Goal: Task Accomplishment & Management: Use online tool/utility

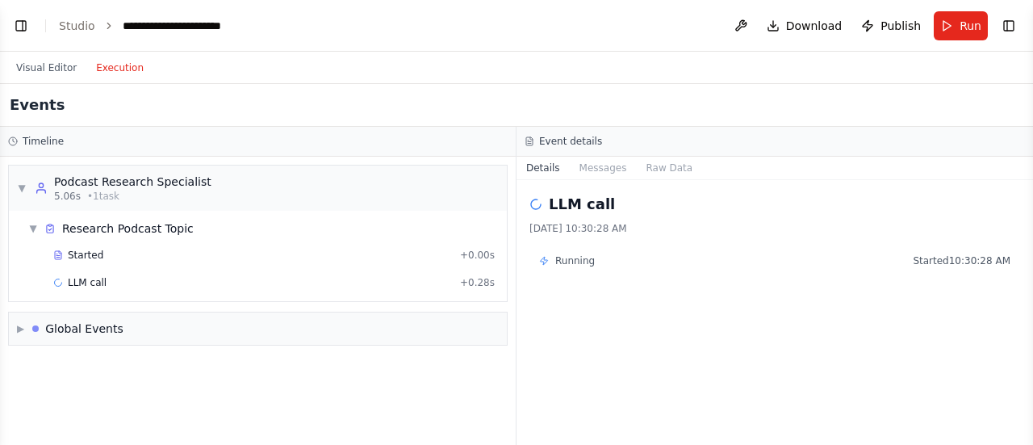
scroll to position [1492, 0]
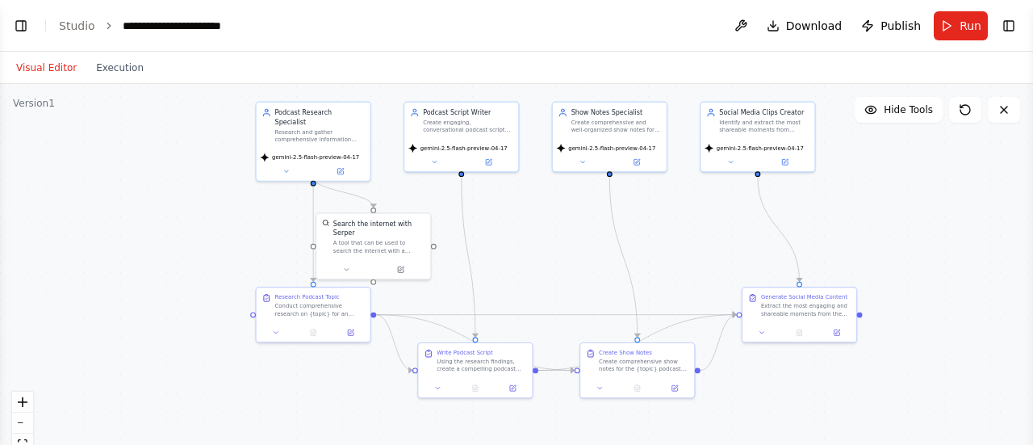
click at [56, 74] on button "Visual Editor" at bounding box center [46, 67] width 80 height 19
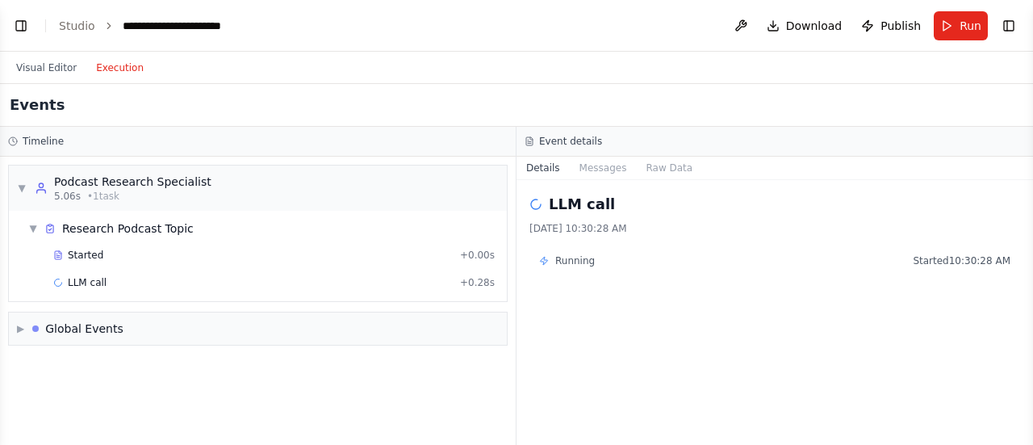
click at [115, 67] on button "Execution" at bounding box center [119, 67] width 67 height 19
click at [532, 207] on icon at bounding box center [535, 203] width 17 height 17
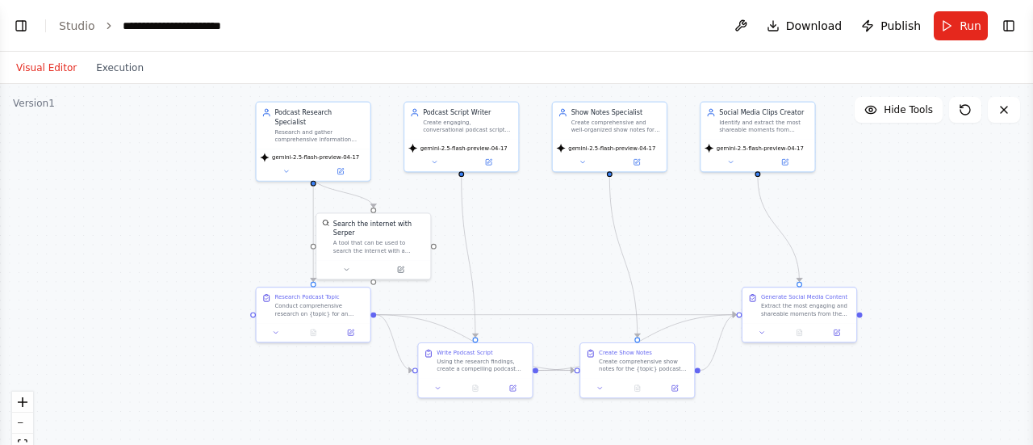
click at [47, 72] on button "Visual Editor" at bounding box center [46, 67] width 80 height 19
click at [965, 30] on span "Run" at bounding box center [971, 26] width 22 height 16
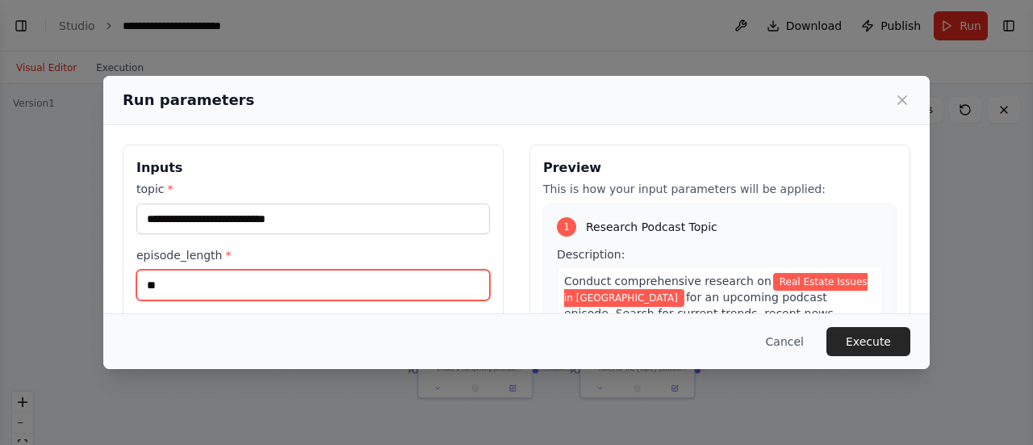
drag, startPoint x: 201, startPoint y: 268, endPoint x: 138, endPoint y: 286, distance: 65.4
click at [138, 286] on input "**" at bounding box center [312, 285] width 353 height 31
type input "**"
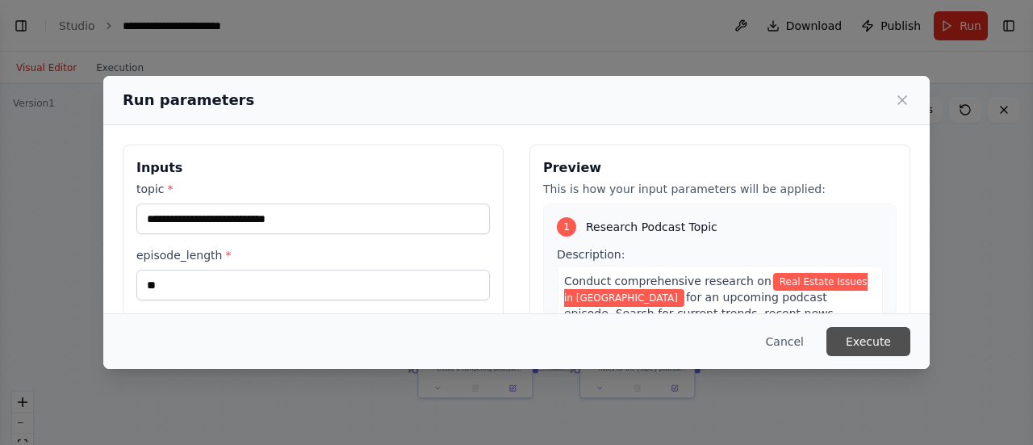
click at [881, 330] on button "Execute" at bounding box center [868, 341] width 84 height 29
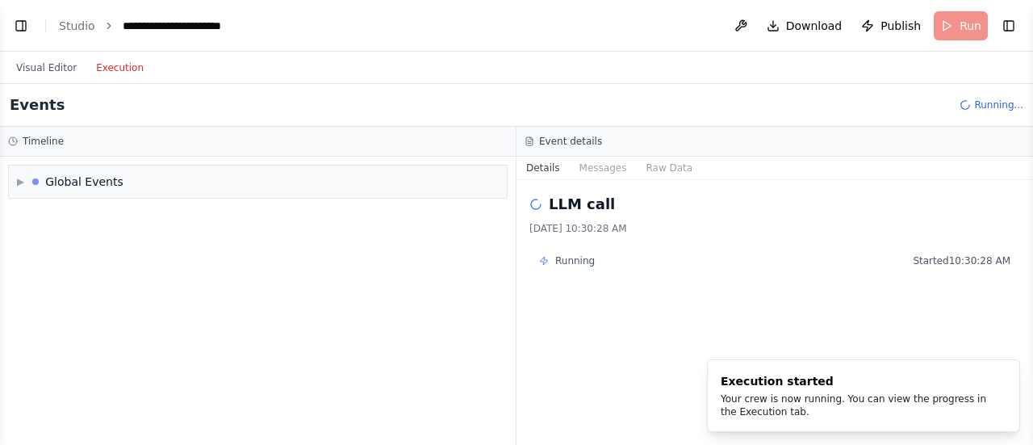
click at [112, 65] on button "Execution" at bounding box center [119, 67] width 67 height 19
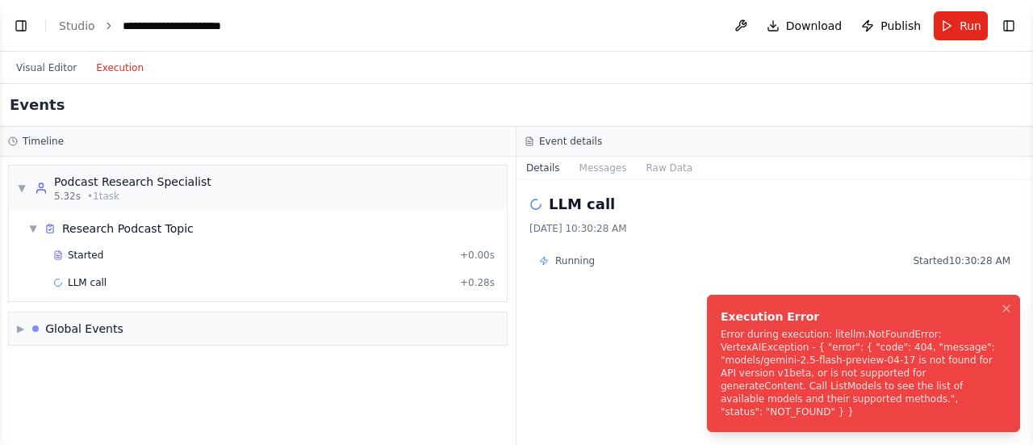
click at [834, 389] on div "Error during execution: litellm.NotFoundError: VertexAIException - { "error": {…" at bounding box center [860, 373] width 279 height 90
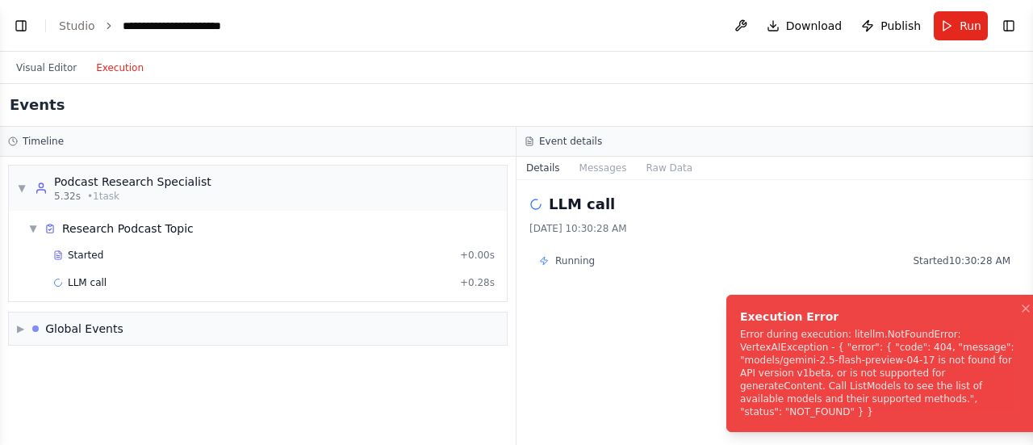
drag, startPoint x: 717, startPoint y: 345, endPoint x: 731, endPoint y: 382, distance: 38.8
click at [740, 382] on div "Error during execution: litellm.NotFoundError: VertexAIException - { "error": {…" at bounding box center [879, 373] width 279 height 90
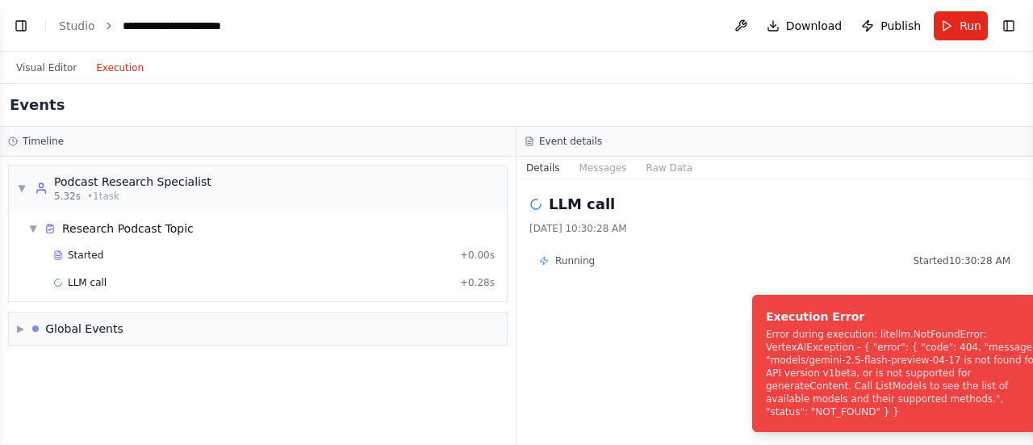
drag, startPoint x: 759, startPoint y: 350, endPoint x: 799, endPoint y: 399, distance: 63.1
click at [799, 399] on div "Error during execution: litellm.NotFoundError: VertexAIException - { "error": {…" at bounding box center [905, 373] width 279 height 90
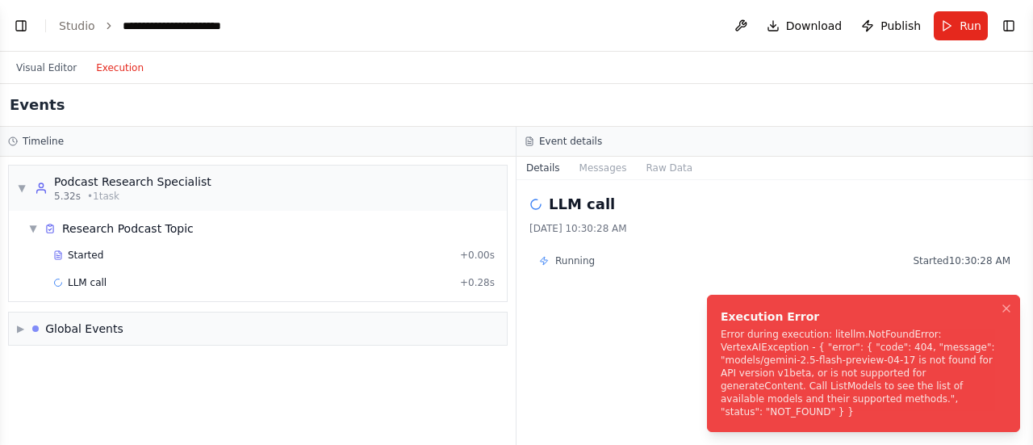
click at [766, 404] on div "Error during execution: litellm.NotFoundError: VertexAIException - { "error": {…" at bounding box center [860, 373] width 279 height 90
click at [751, 23] on button at bounding box center [741, 25] width 26 height 29
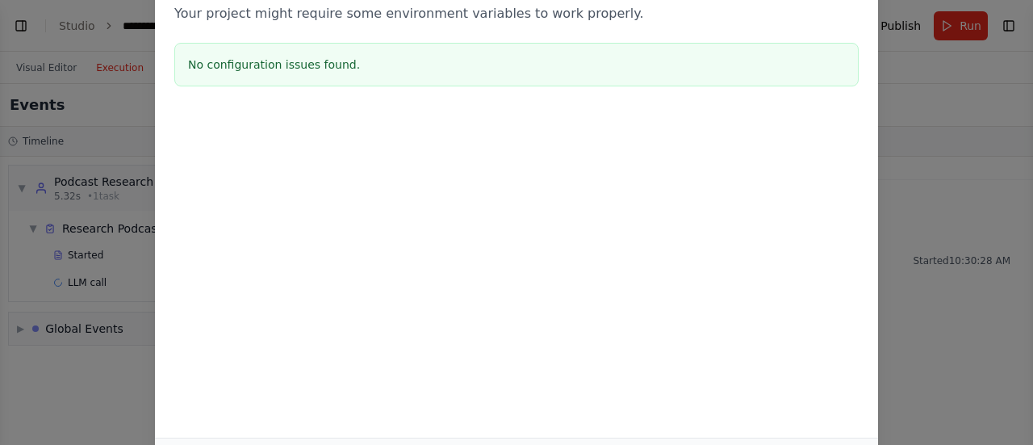
click at [119, 90] on div "Environment configuration Your project might require some environment variables…" at bounding box center [516, 222] width 1033 height 445
click at [144, 101] on div "Environment configuration Your project might require some environment variables…" at bounding box center [516, 222] width 1033 height 445
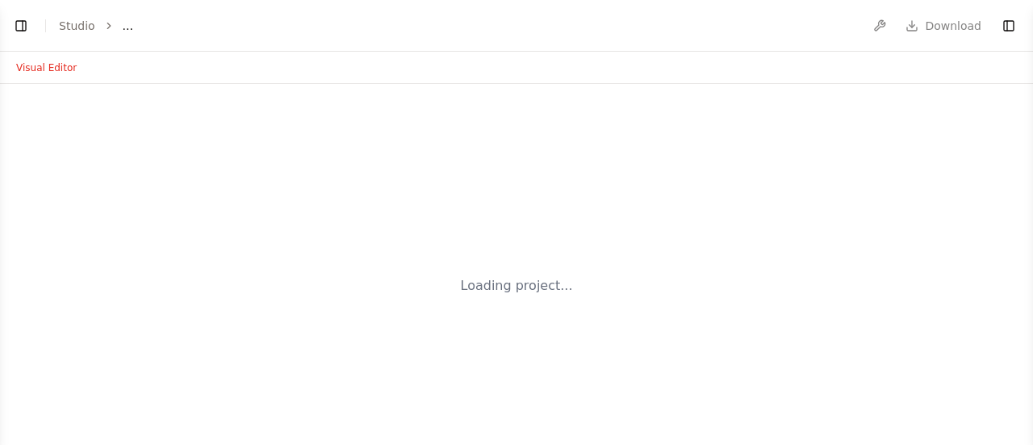
select select "****"
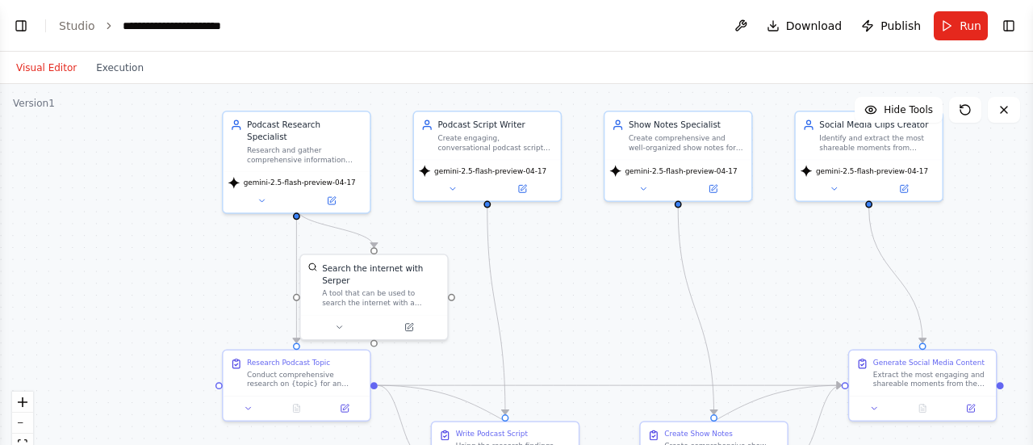
drag, startPoint x: 629, startPoint y: 343, endPoint x: 628, endPoint y: 293, distance: 50.1
click at [628, 293] on div ".deletable-edge-delete-btn { width: 20px; height: 20px; border: 0px solid #ffff…" at bounding box center [516, 286] width 1033 height 404
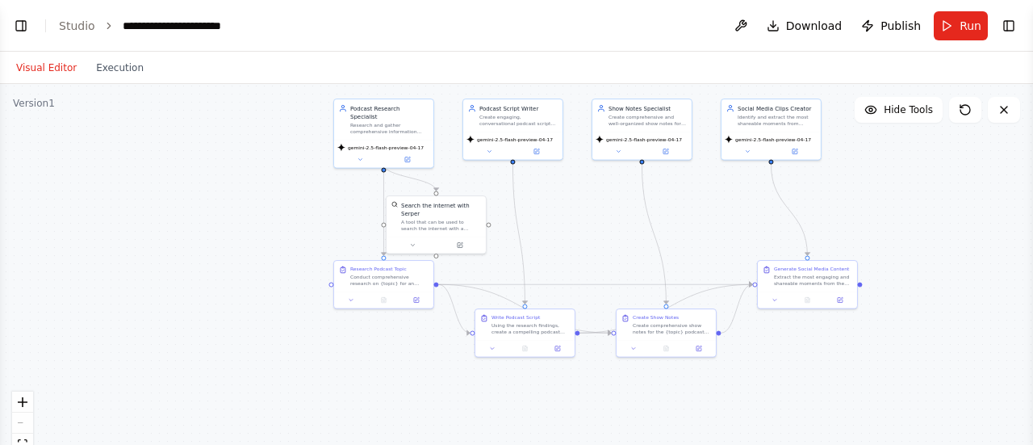
drag, startPoint x: 628, startPoint y: 293, endPoint x: 604, endPoint y: 235, distance: 62.6
click at [604, 235] on div ".deletable-edge-delete-btn { width: 20px; height: 20px; border: 0px solid #ffff…" at bounding box center [516, 286] width 1033 height 404
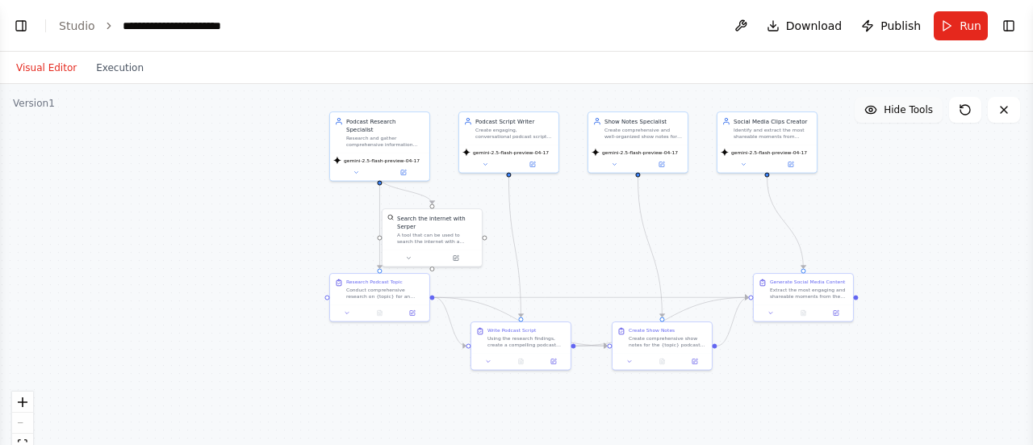
click at [908, 118] on button "Hide Tools" at bounding box center [899, 110] width 88 height 26
click at [908, 118] on button "Show Tools" at bounding box center [897, 110] width 92 height 26
click at [115, 71] on button "Execution" at bounding box center [119, 67] width 67 height 19
click at [40, 72] on button "Visual Editor" at bounding box center [46, 67] width 80 height 19
click at [950, 31] on button "Run" at bounding box center [961, 25] width 54 height 29
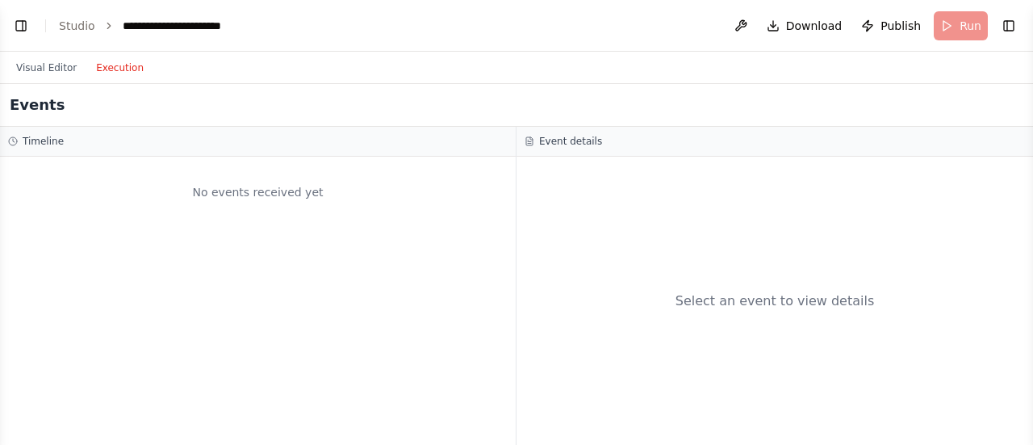
click at [119, 70] on button "Execution" at bounding box center [119, 67] width 67 height 19
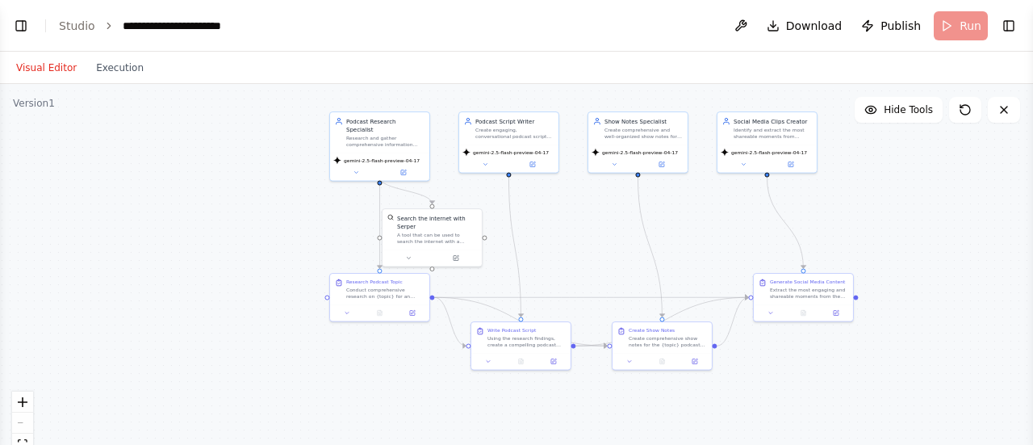
click at [36, 61] on button "Visual Editor" at bounding box center [46, 67] width 80 height 19
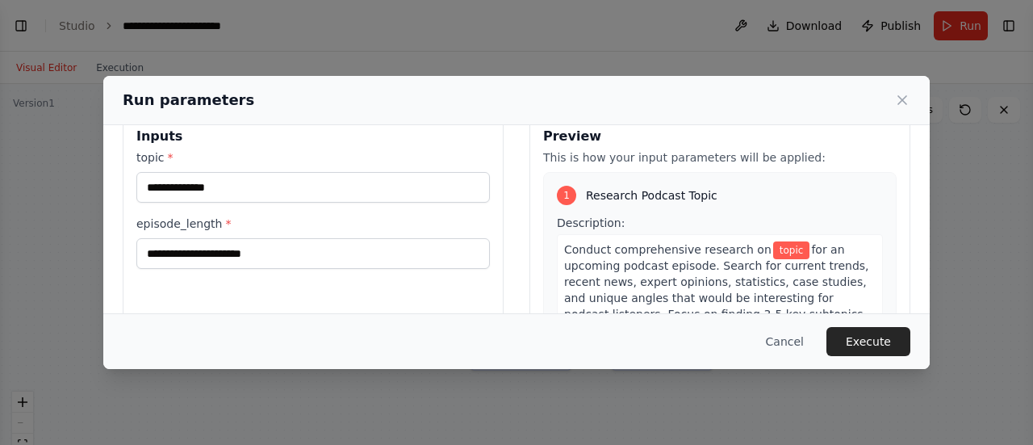
scroll to position [31, 0]
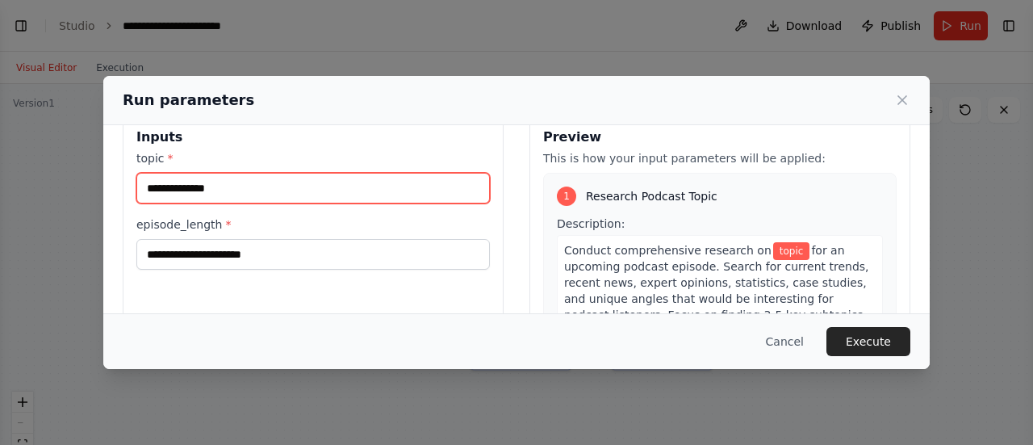
click at [291, 182] on input "topic *" at bounding box center [312, 188] width 353 height 31
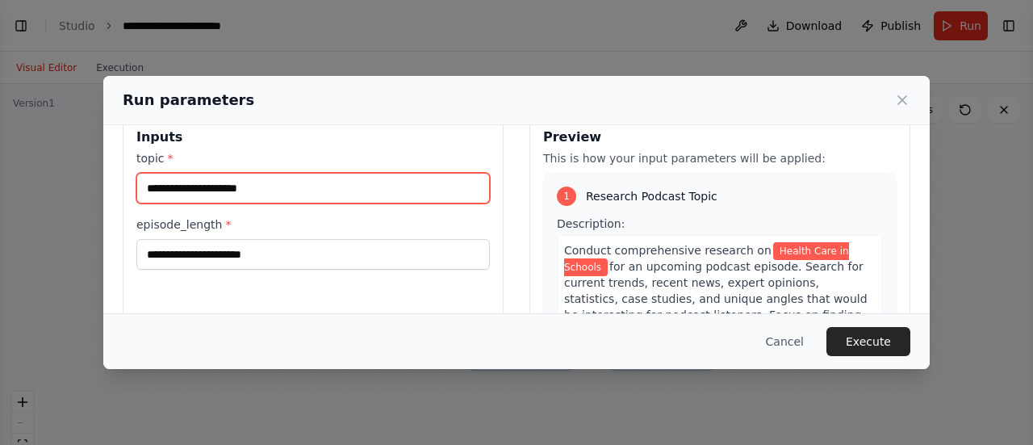
type input "**********"
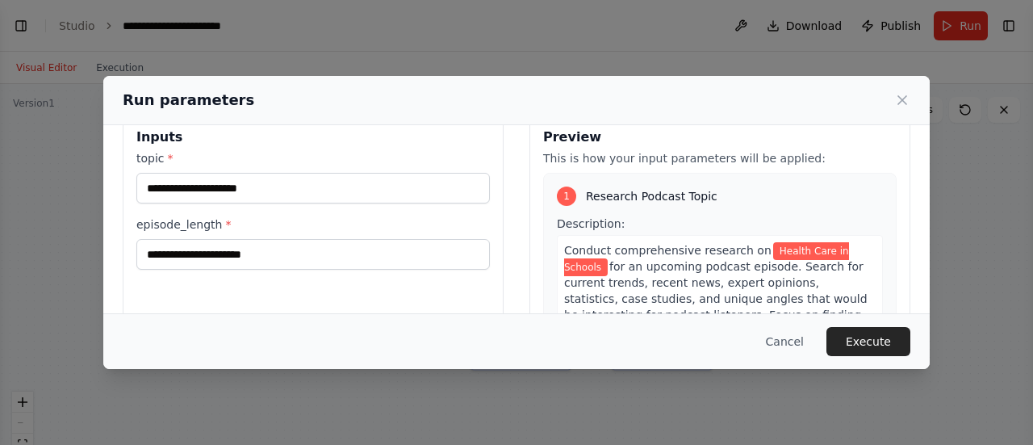
click at [261, 269] on div "**********" at bounding box center [313, 305] width 381 height 383
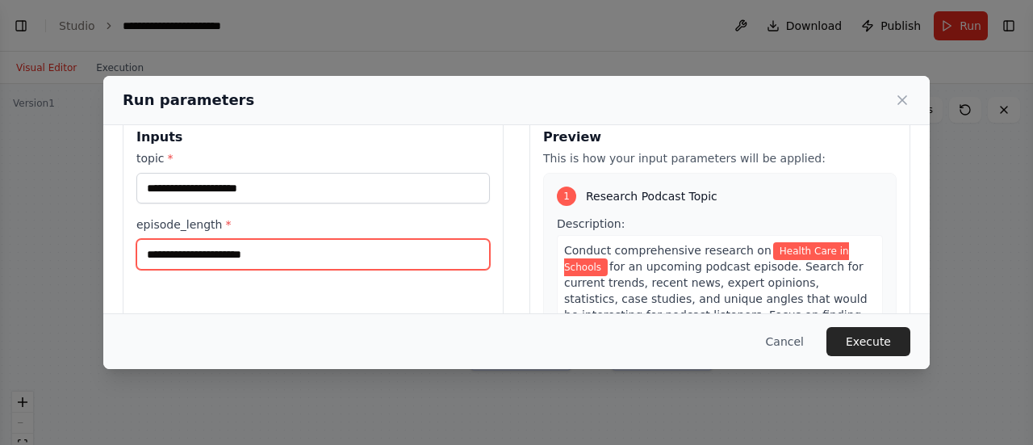
click at [245, 248] on input "episode_length *" at bounding box center [312, 254] width 353 height 31
type input "**"
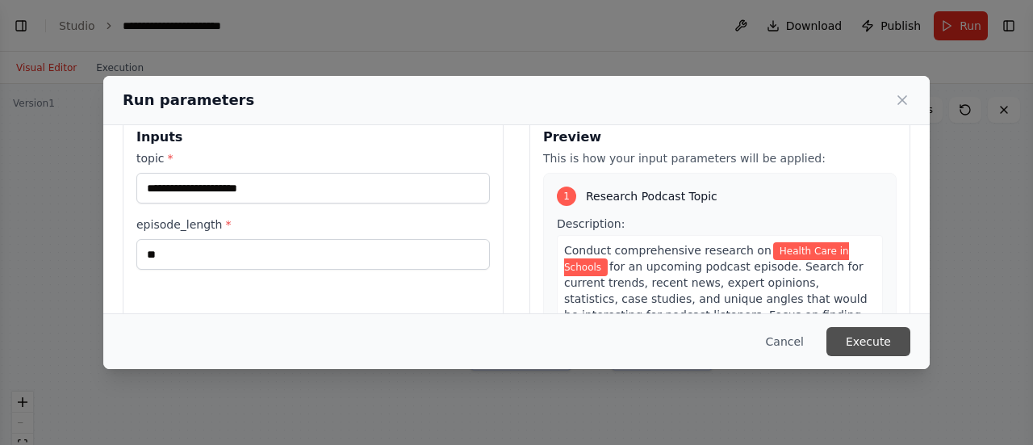
click at [860, 334] on button "Execute" at bounding box center [868, 341] width 84 height 29
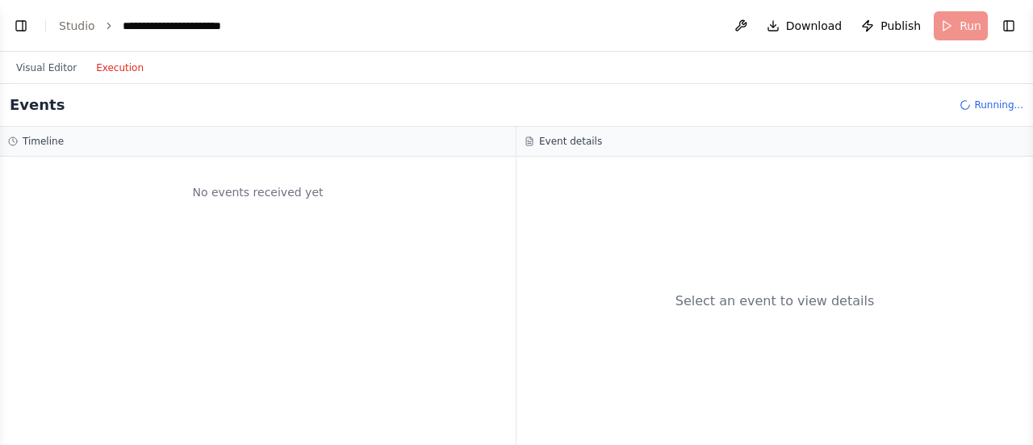
click at [118, 71] on button "Execution" at bounding box center [119, 67] width 67 height 19
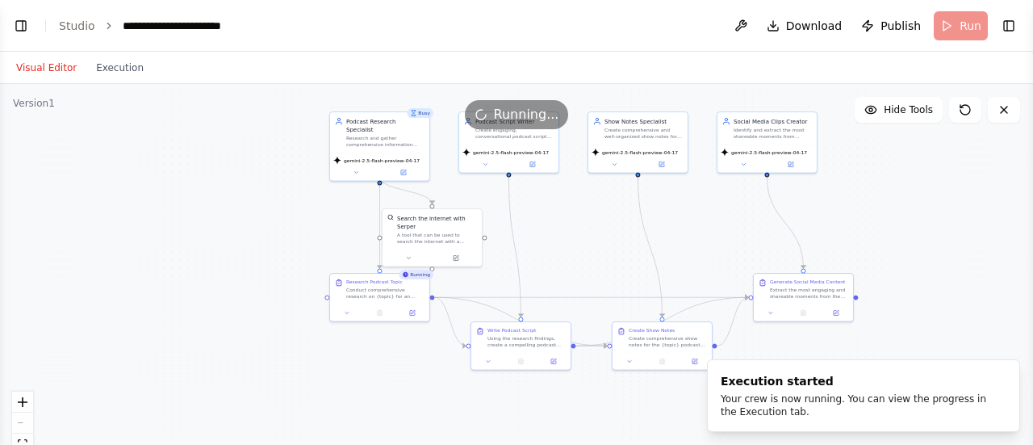
click at [55, 67] on button "Visual Editor" at bounding box center [46, 67] width 80 height 19
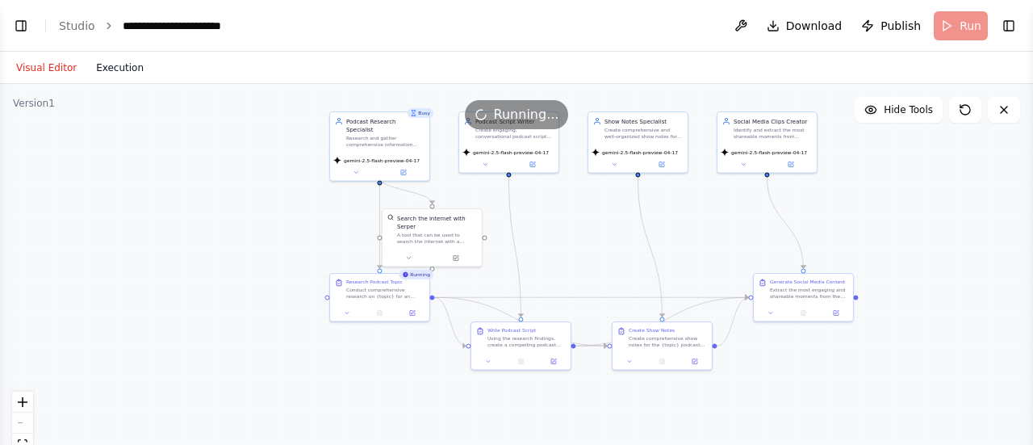
click at [97, 67] on button "Execution" at bounding box center [119, 67] width 67 height 19
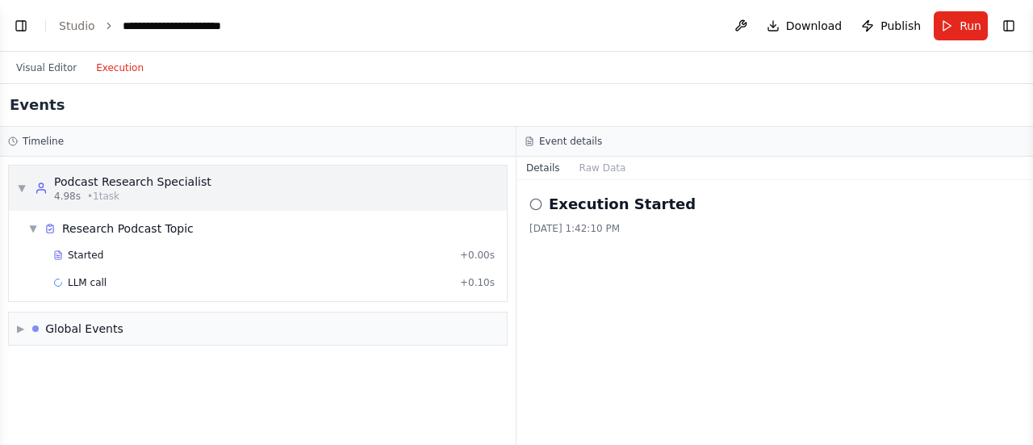
click at [20, 187] on span "▼" at bounding box center [22, 188] width 10 height 13
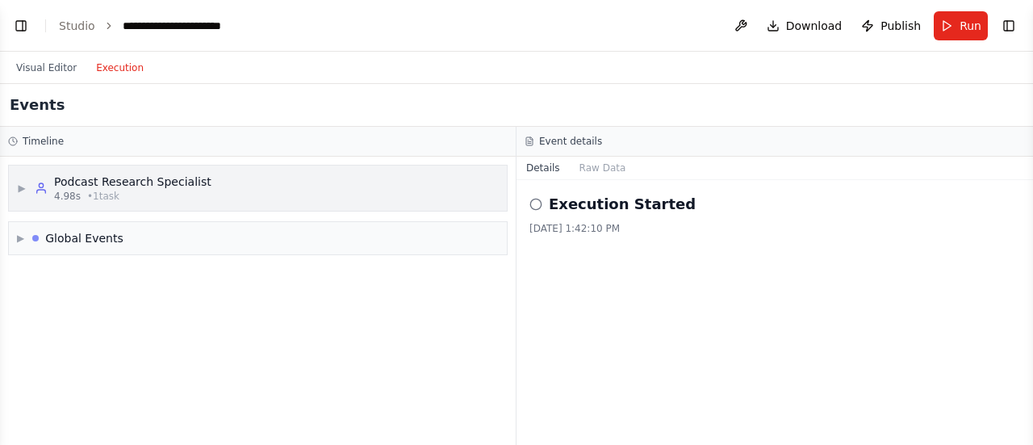
click at [20, 187] on span "▶" at bounding box center [22, 188] width 10 height 13
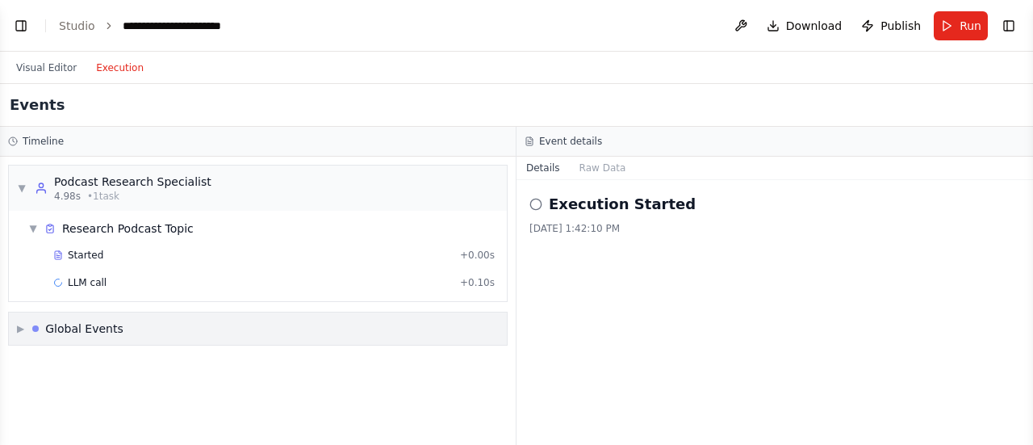
click at [22, 326] on span "▶" at bounding box center [20, 328] width 7 height 13
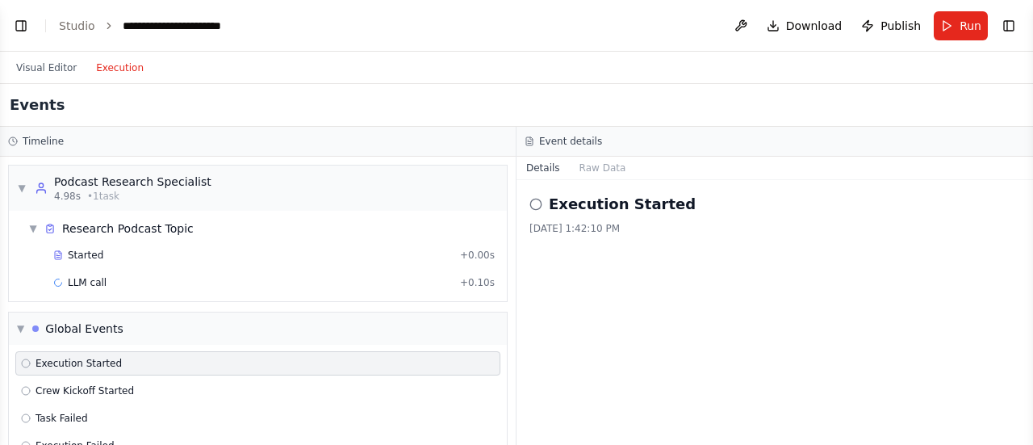
scroll to position [32, 0]
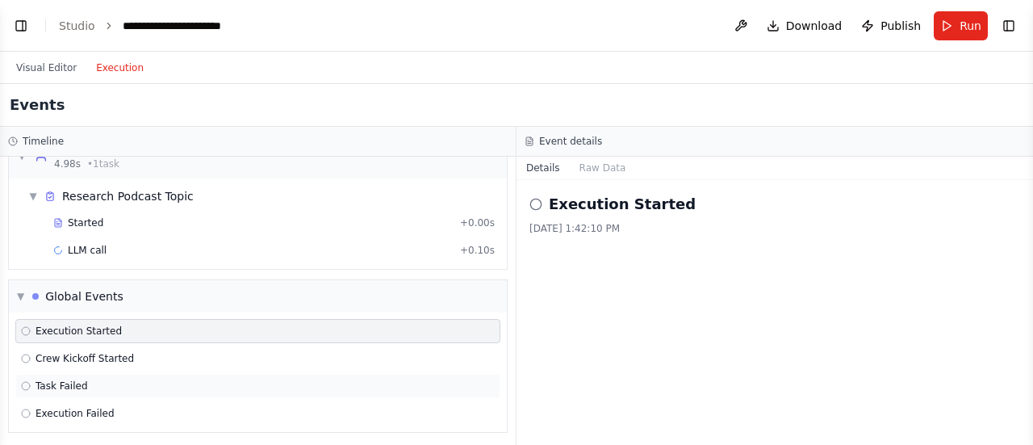
click at [66, 383] on span "Task Failed" at bounding box center [62, 385] width 52 height 13
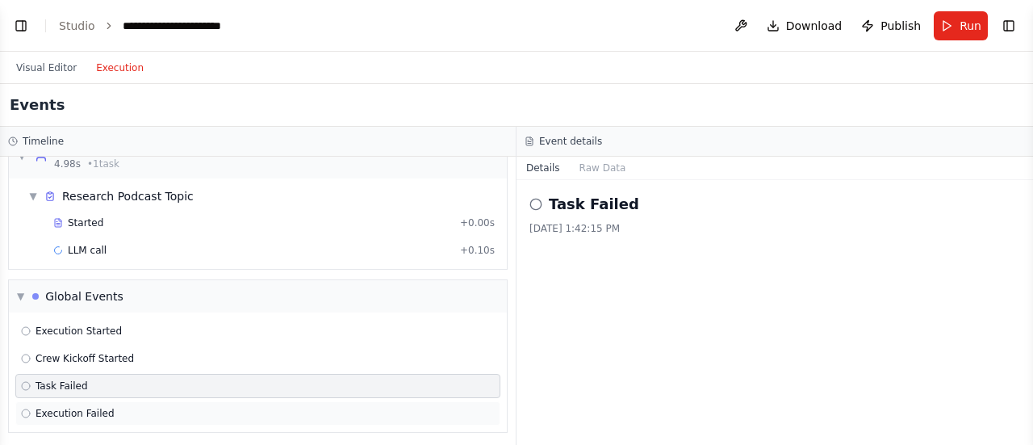
click at [75, 401] on div "Execution Failed" at bounding box center [257, 413] width 485 height 24
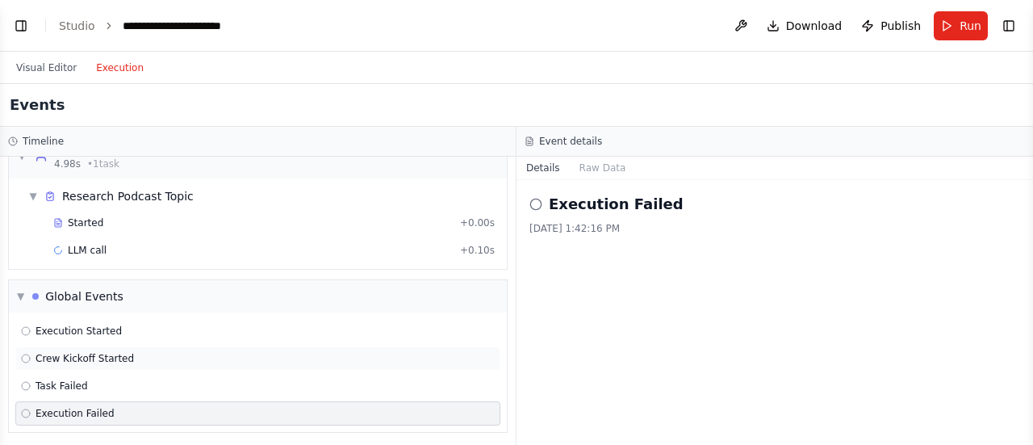
click at [75, 361] on span "Crew Kickoff Started" at bounding box center [85, 358] width 98 height 13
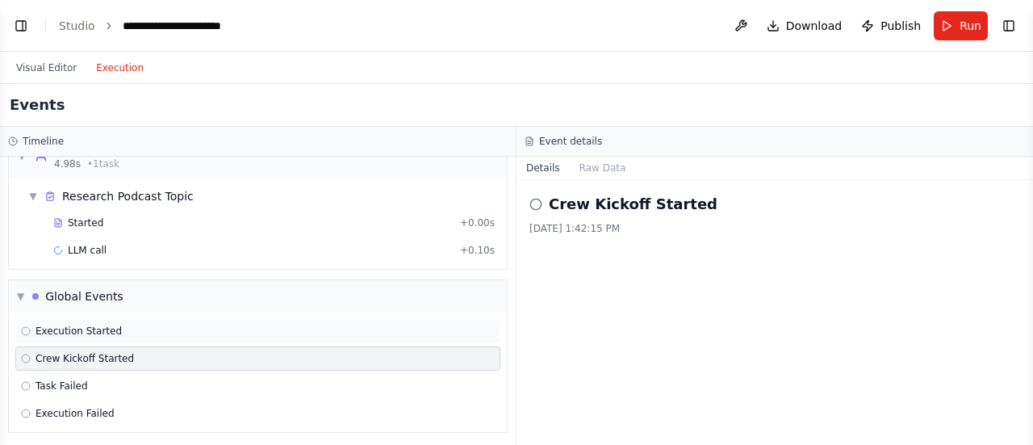
click at [24, 326] on icon at bounding box center [26, 331] width 10 height 10
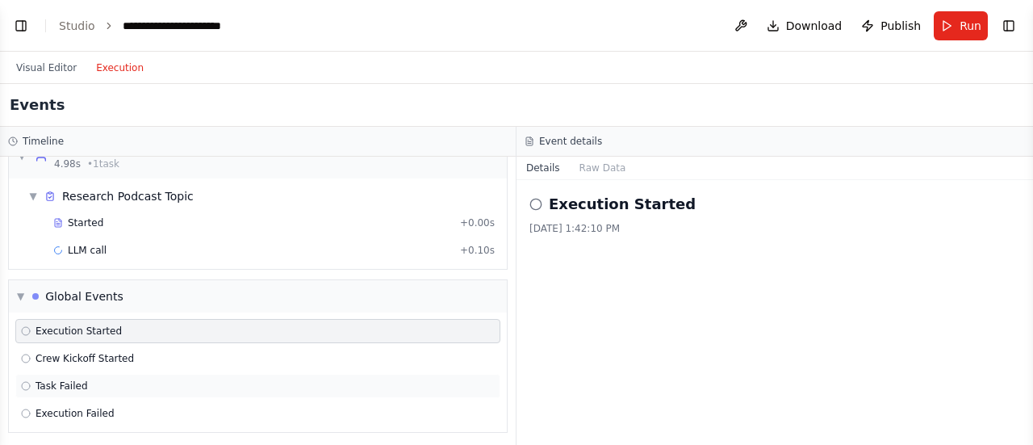
click at [56, 390] on div "Task Failed" at bounding box center [257, 386] width 485 height 24
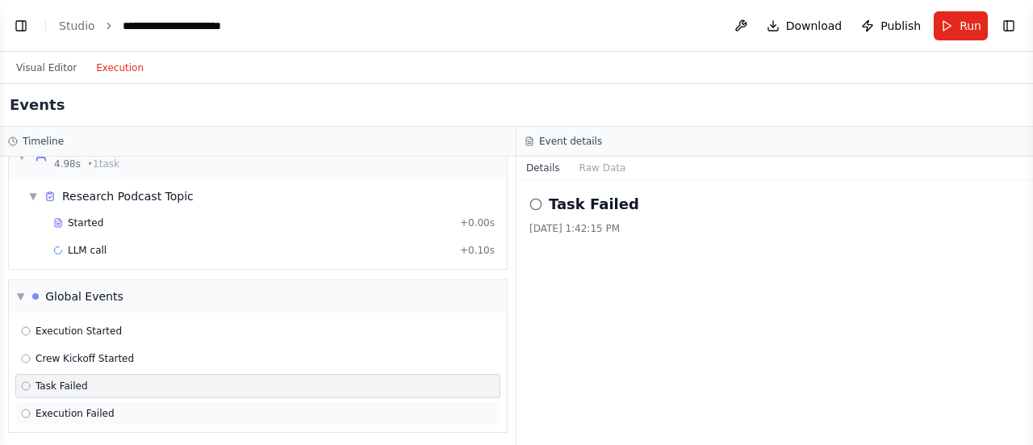
click at [94, 407] on span "Execution Failed" at bounding box center [75, 413] width 79 height 13
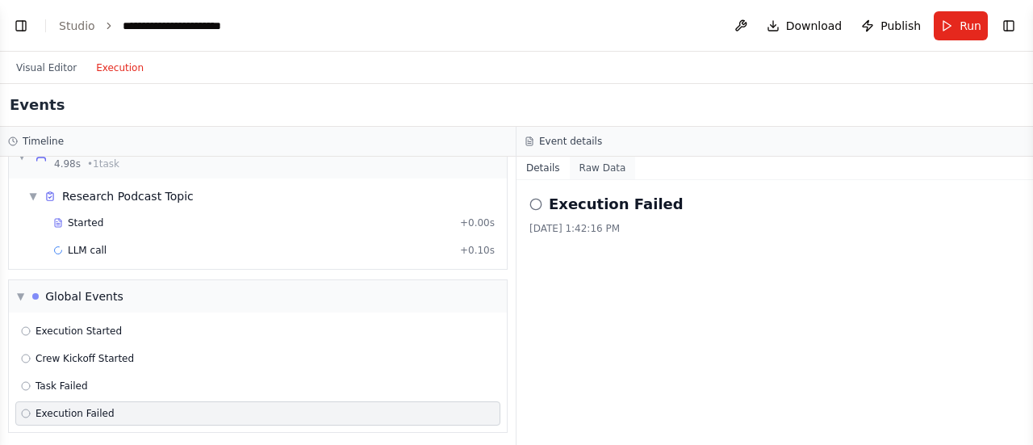
click at [600, 176] on button "Raw Data" at bounding box center [603, 168] width 66 height 23
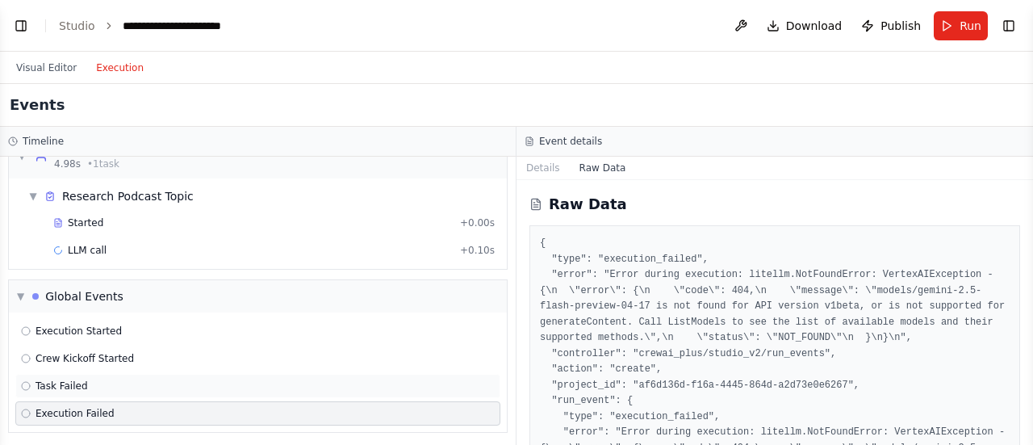
click at [77, 385] on span "Task Failed" at bounding box center [62, 385] width 52 height 13
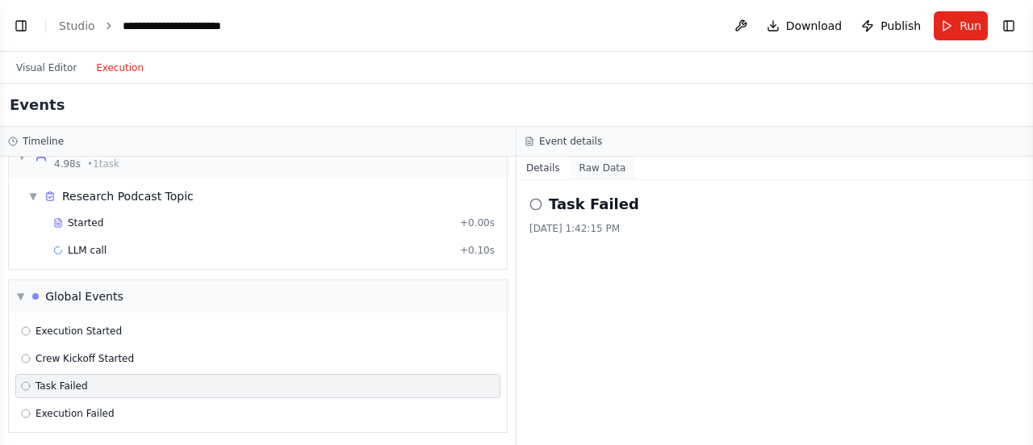
click at [608, 169] on button "Raw Data" at bounding box center [603, 168] width 66 height 23
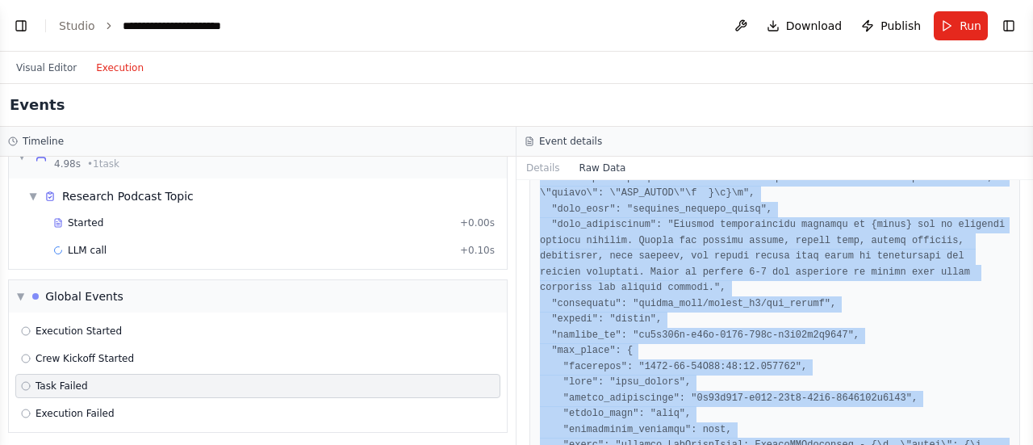
scroll to position [426, 0]
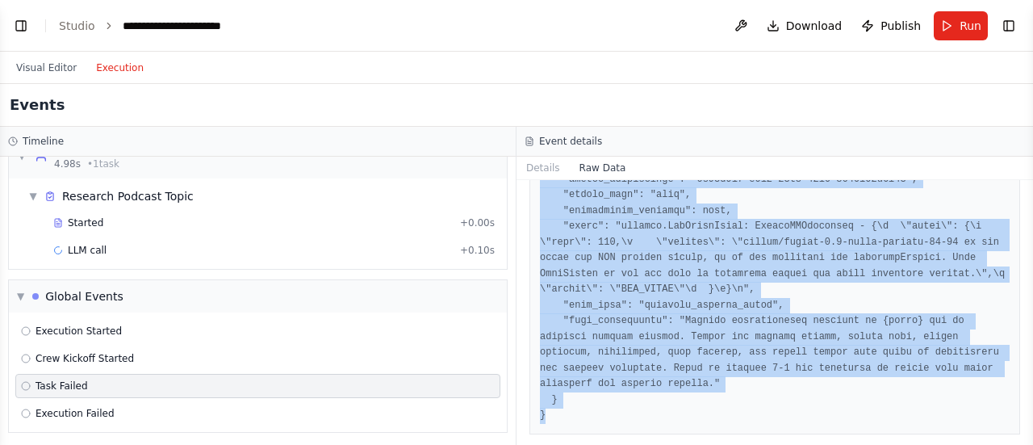
drag, startPoint x: 541, startPoint y: 241, endPoint x: 755, endPoint y: 441, distance: 293.0
click at [755, 441] on div "Raw Data" at bounding box center [775, 312] width 517 height 265
copy pre "{ "timestamp": "2025-08-11T12:42:16.559517", "type": "task_failed", "source_fin…"
click at [10, 28] on button "Toggle Left Sidebar" at bounding box center [21, 26] width 23 height 23
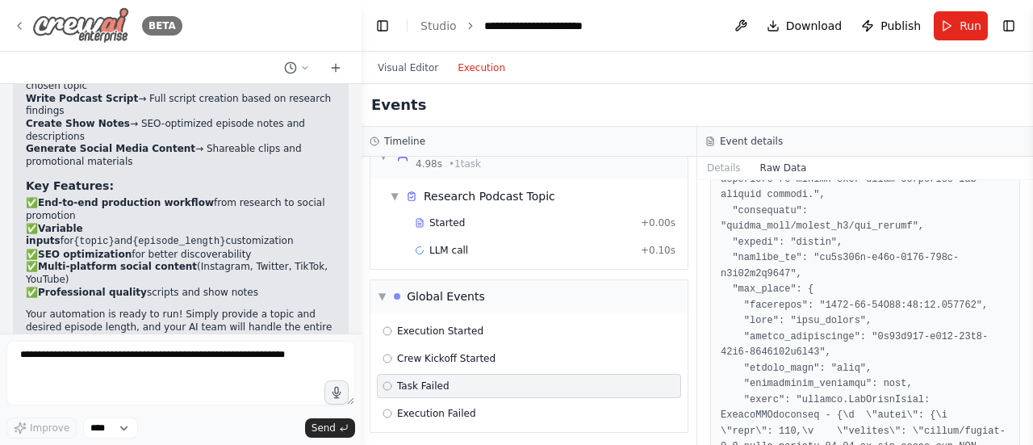
click at [19, 28] on icon at bounding box center [19, 25] width 13 height 13
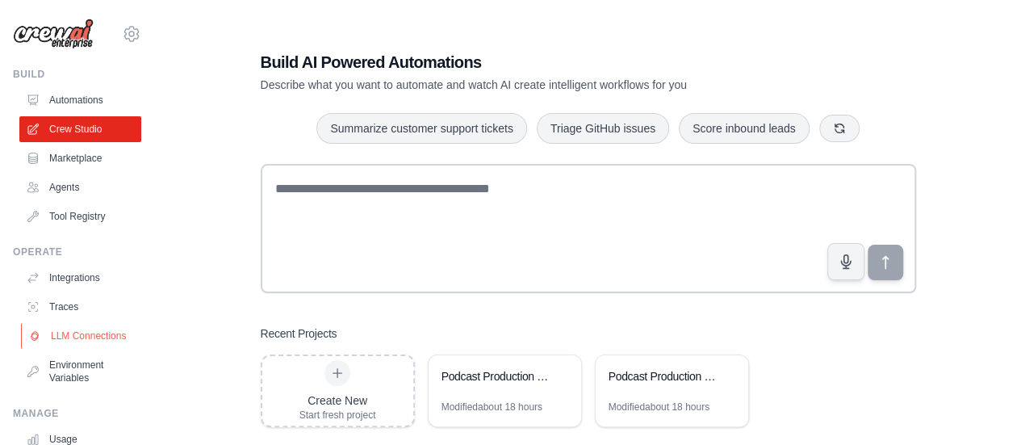
click at [76, 338] on link "LLM Connections" at bounding box center [82, 336] width 122 height 26
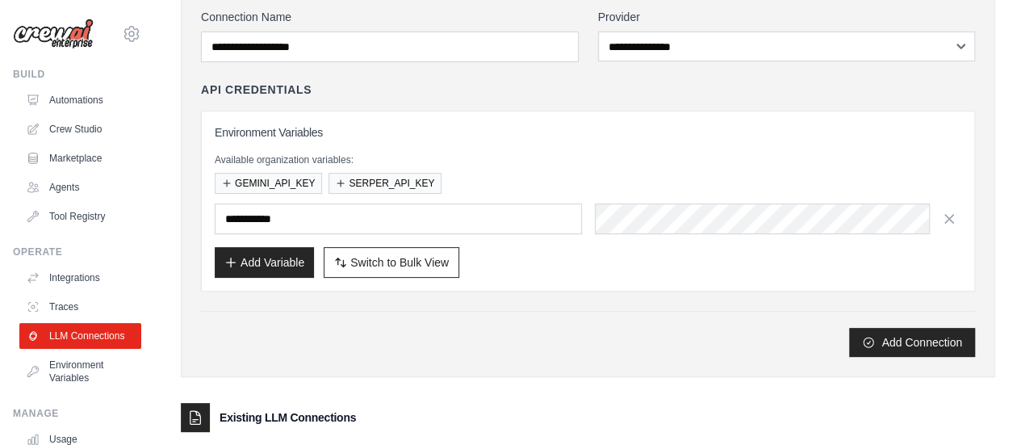
scroll to position [232, 0]
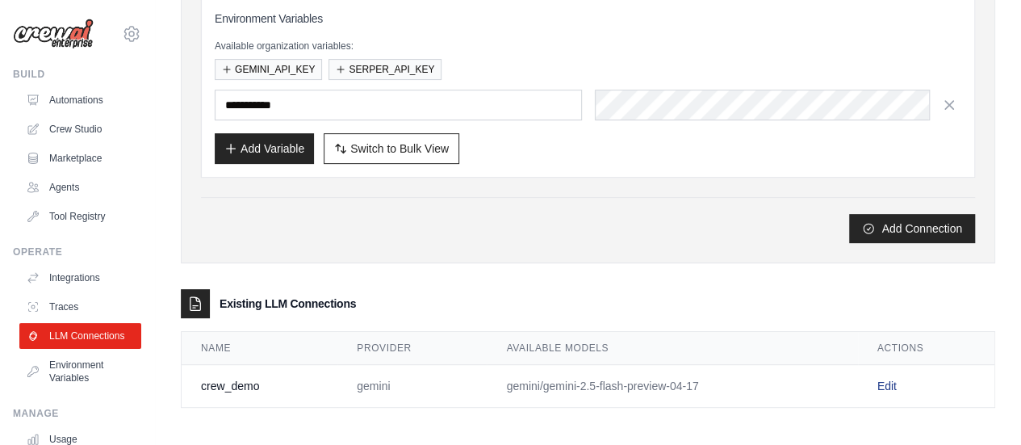
click at [889, 381] on link "Edit" at bounding box center [886, 385] width 19 height 13
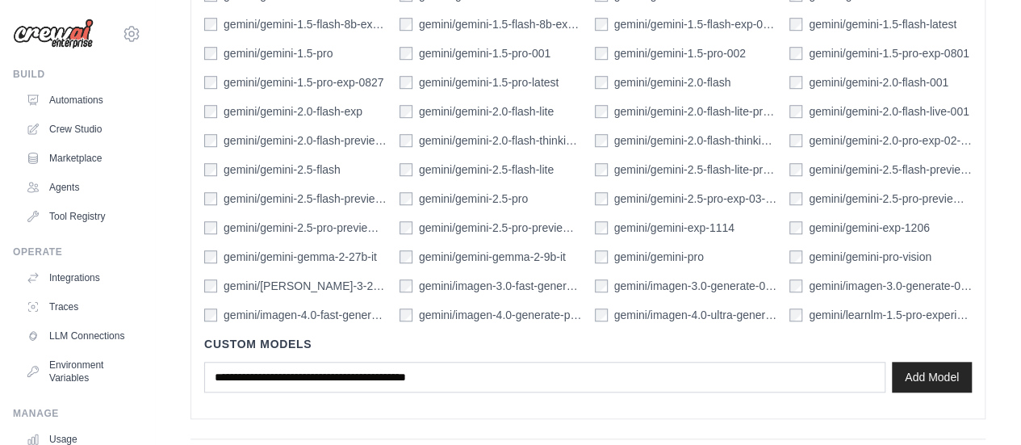
scroll to position [642, 0]
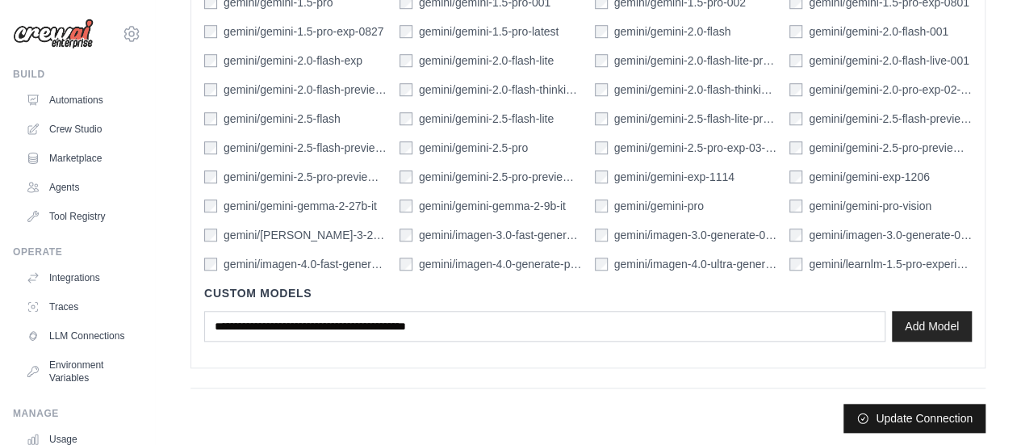
click at [923, 406] on button "Update Connection" at bounding box center [914, 418] width 142 height 29
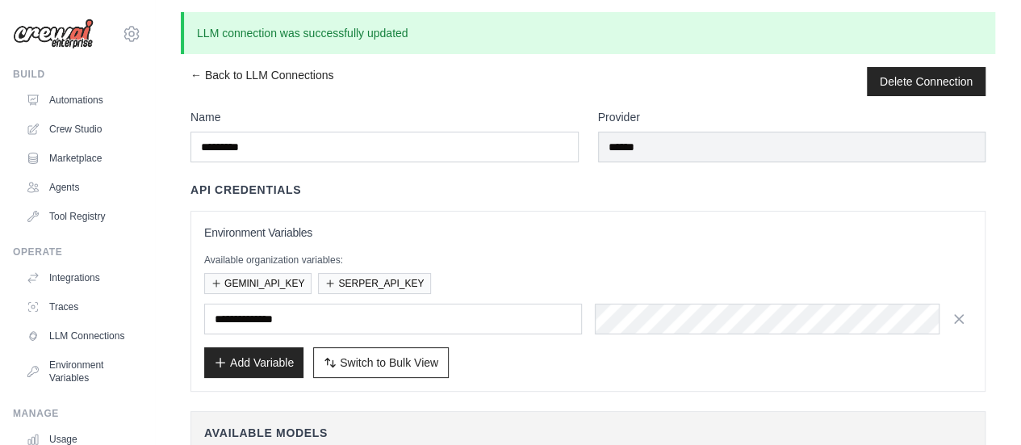
scroll to position [0, 0]
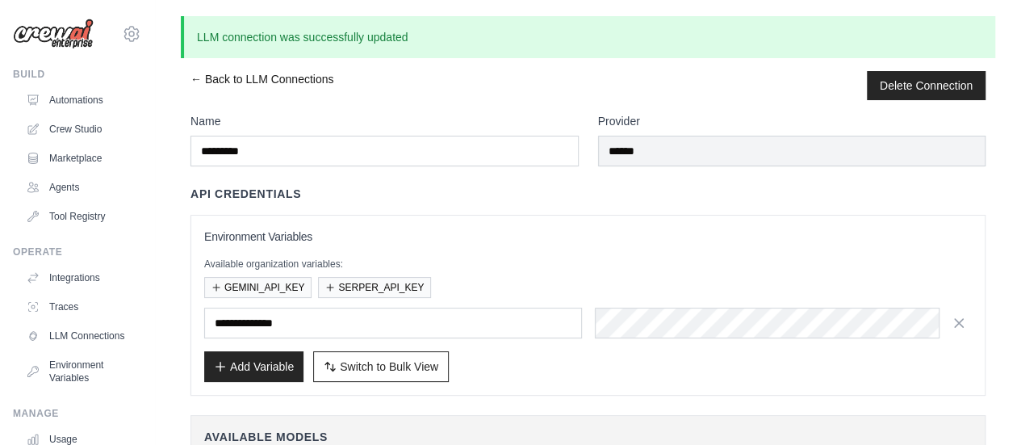
click at [194, 83] on link "← Back to LLM Connections" at bounding box center [261, 85] width 143 height 29
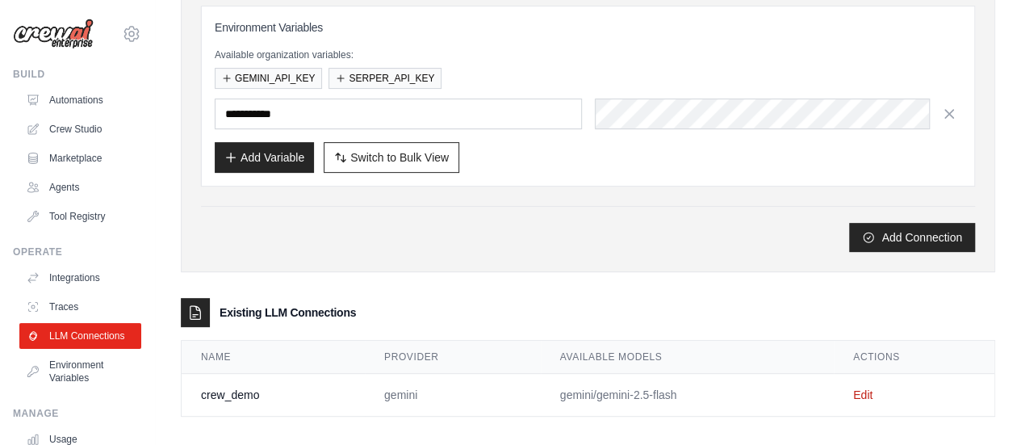
scroll to position [232, 0]
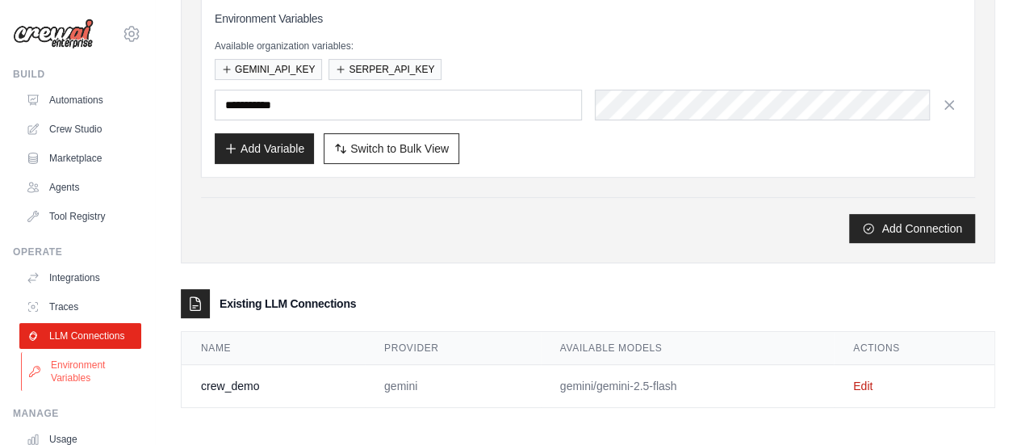
click at [63, 378] on link "Environment Variables" at bounding box center [82, 371] width 122 height 39
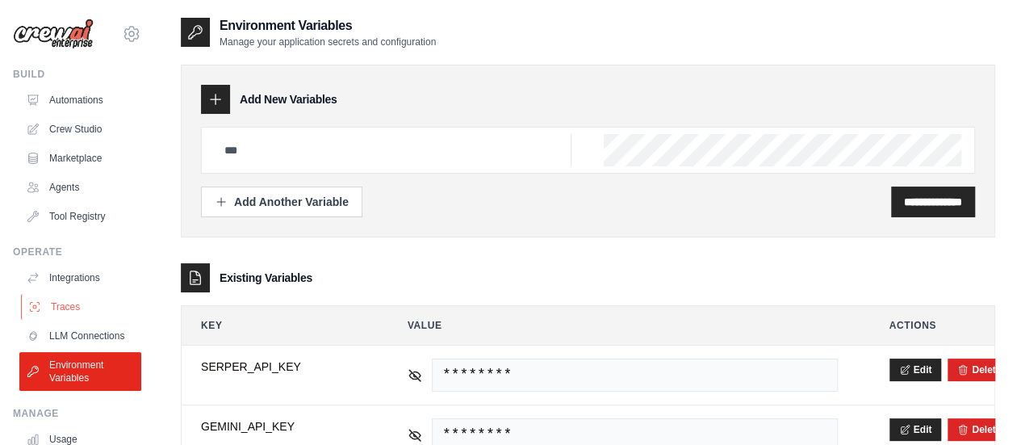
scroll to position [134, 0]
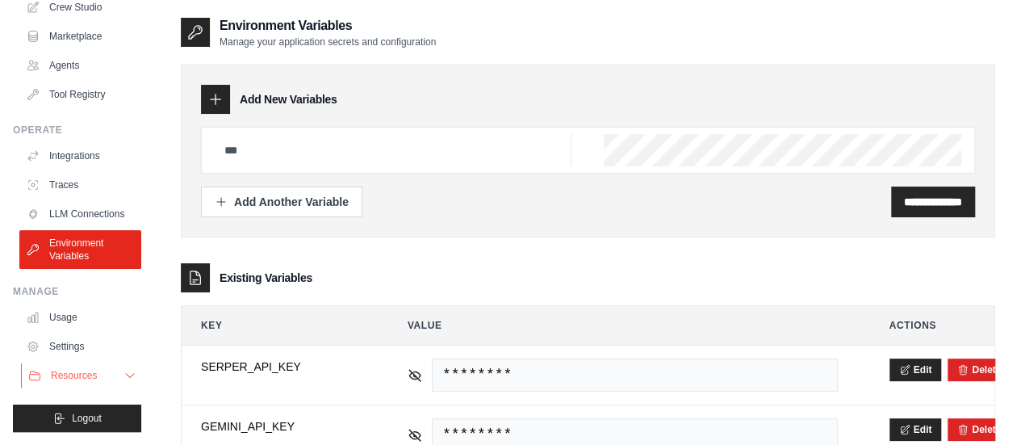
click at [73, 367] on button "Resources" at bounding box center [82, 375] width 122 height 26
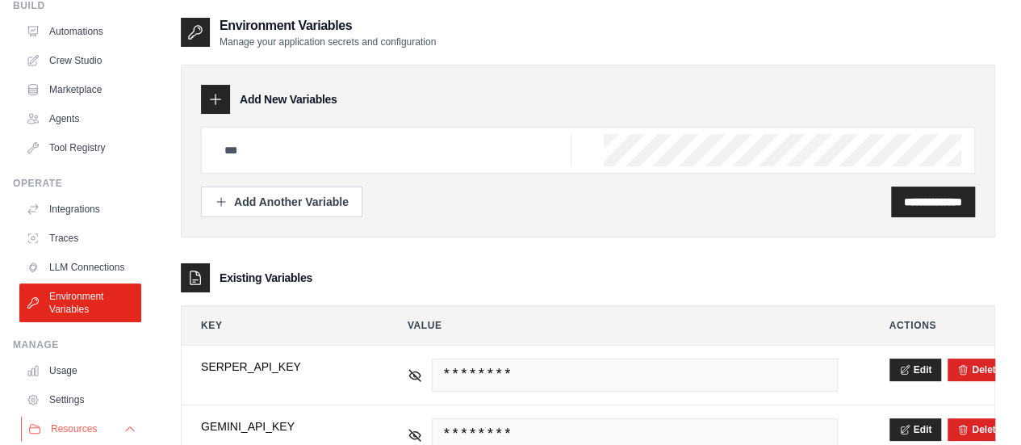
scroll to position [67, 0]
click at [61, 411] on link "Settings" at bounding box center [82, 401] width 122 height 26
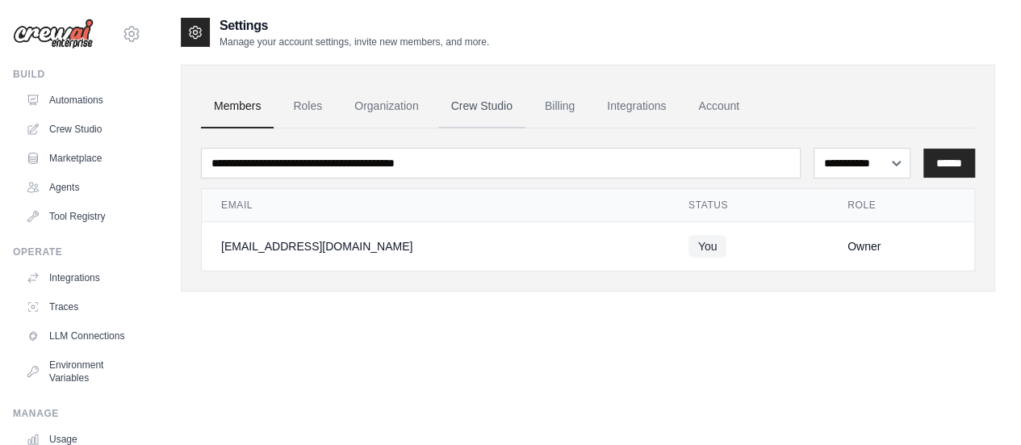
click at [470, 100] on link "Crew Studio" at bounding box center [481, 107] width 87 height 44
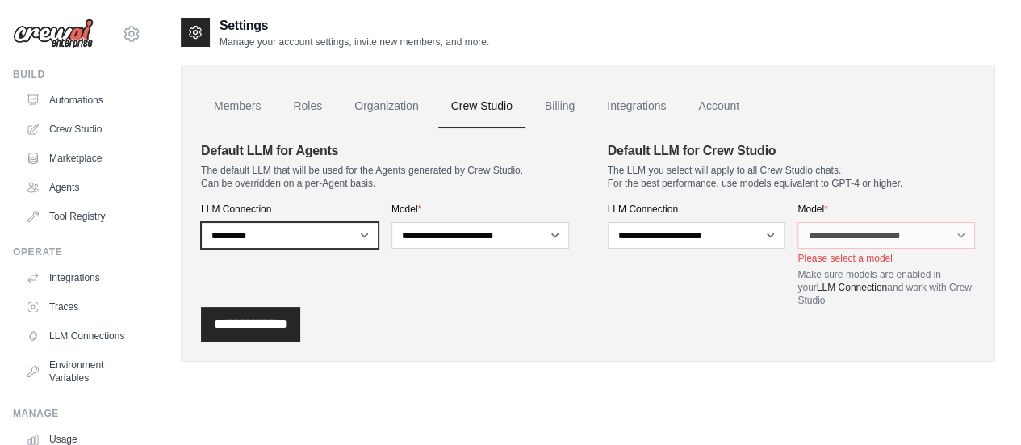
click at [352, 223] on select "**********" at bounding box center [290, 235] width 178 height 27
click at [201, 222] on select "**********" at bounding box center [290, 235] width 178 height 27
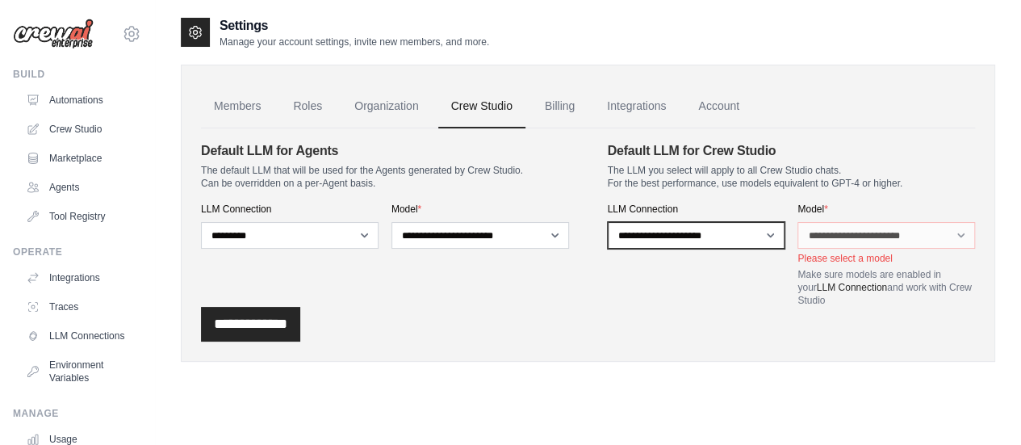
click at [770, 232] on select "**********" at bounding box center [697, 235] width 178 height 27
click at [736, 240] on select "**********" at bounding box center [697, 235] width 178 height 27
click at [709, 270] on div "**********" at bounding box center [697, 255] width 178 height 104
click at [734, 236] on select "**********" at bounding box center [697, 235] width 178 height 27
click at [696, 270] on div "**********" at bounding box center [697, 255] width 178 height 104
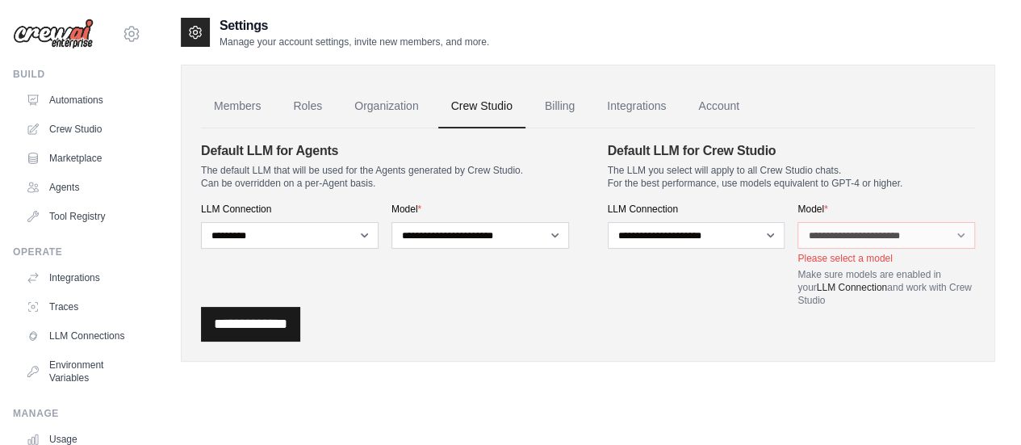
click at [276, 329] on input "**********" at bounding box center [250, 324] width 99 height 35
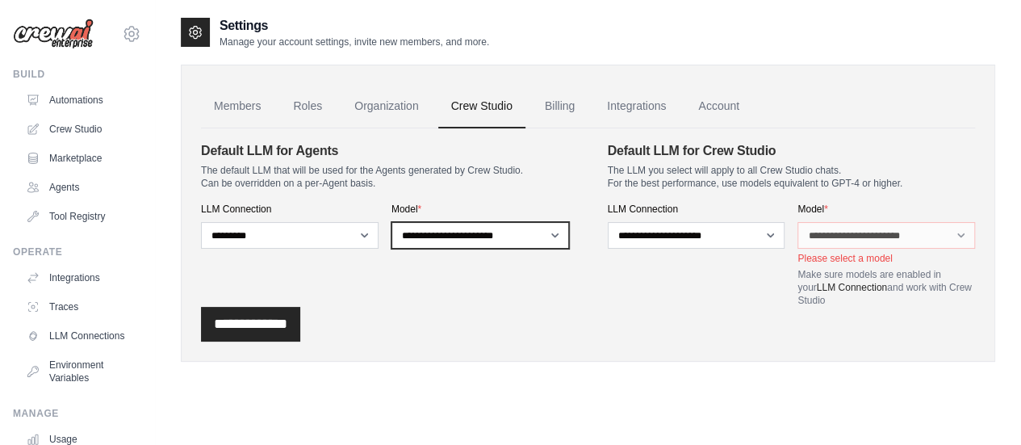
click at [493, 246] on select "**********" at bounding box center [480, 235] width 178 height 27
select select "**********"
click at [391, 222] on select "**********" at bounding box center [480, 235] width 178 height 27
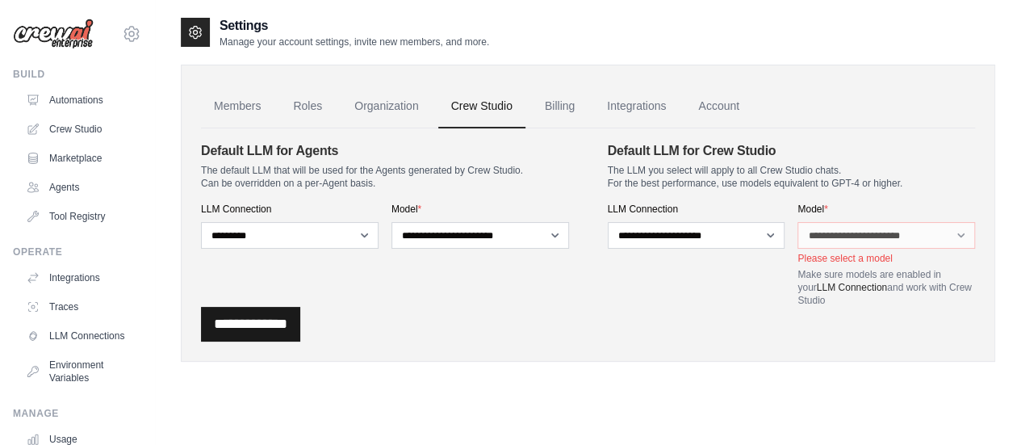
click at [276, 337] on input "**********" at bounding box center [250, 324] width 99 height 35
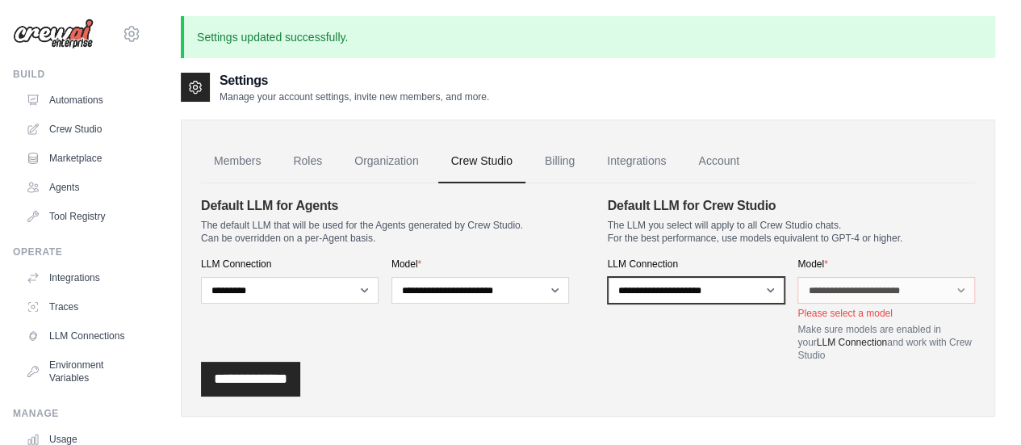
click at [768, 286] on select "**********" at bounding box center [697, 290] width 178 height 27
click at [87, 117] on link "Crew Studio" at bounding box center [82, 129] width 122 height 26
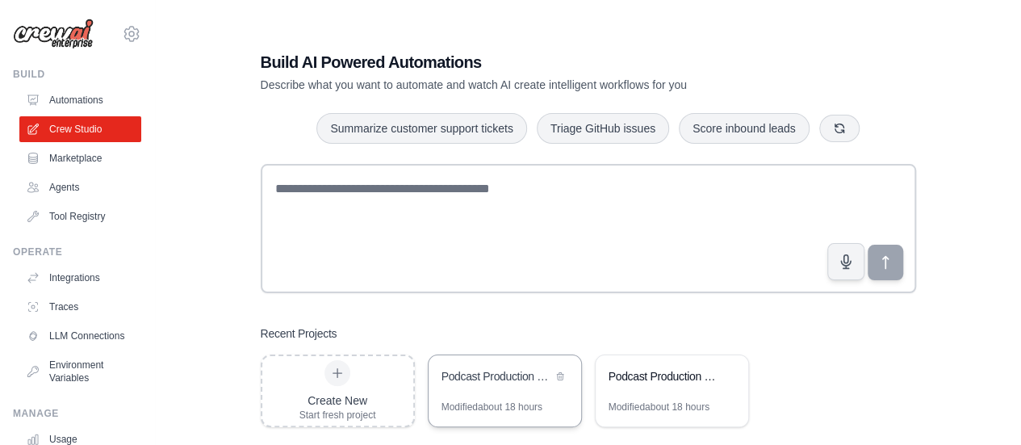
click at [500, 385] on div "Podcast Production Suite" at bounding box center [496, 377] width 111 height 19
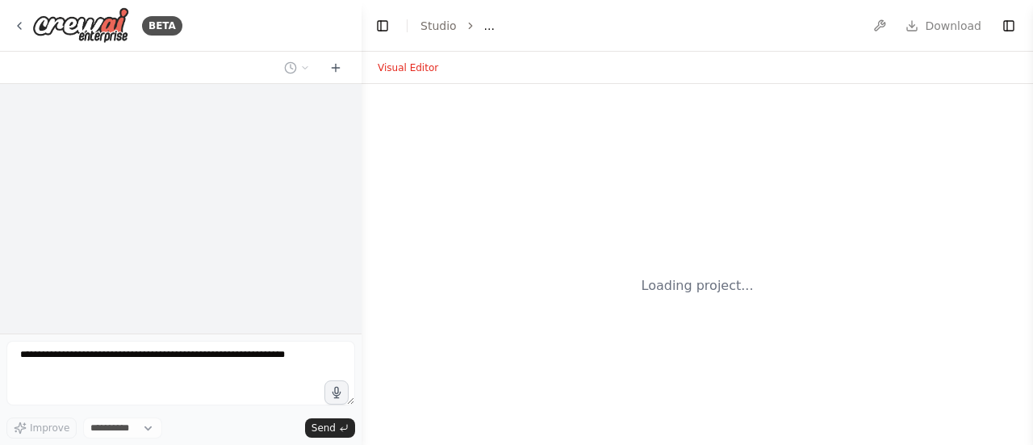
select select "****"
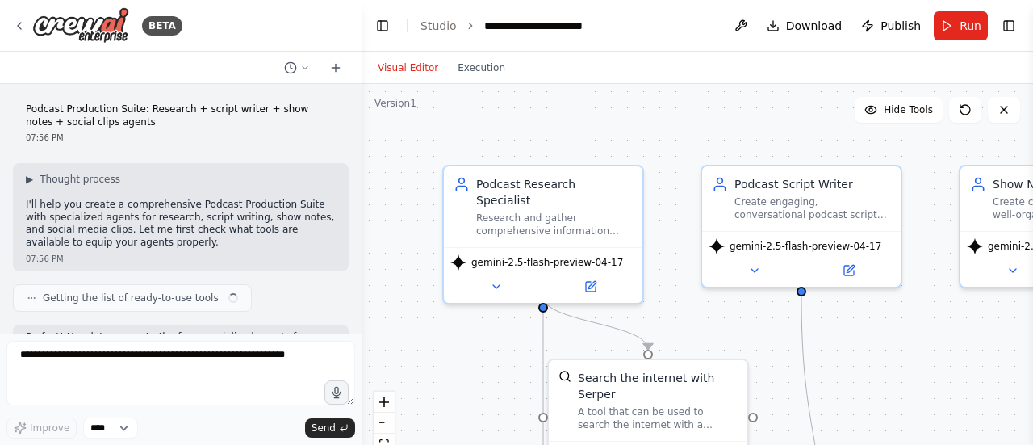
scroll to position [1492, 0]
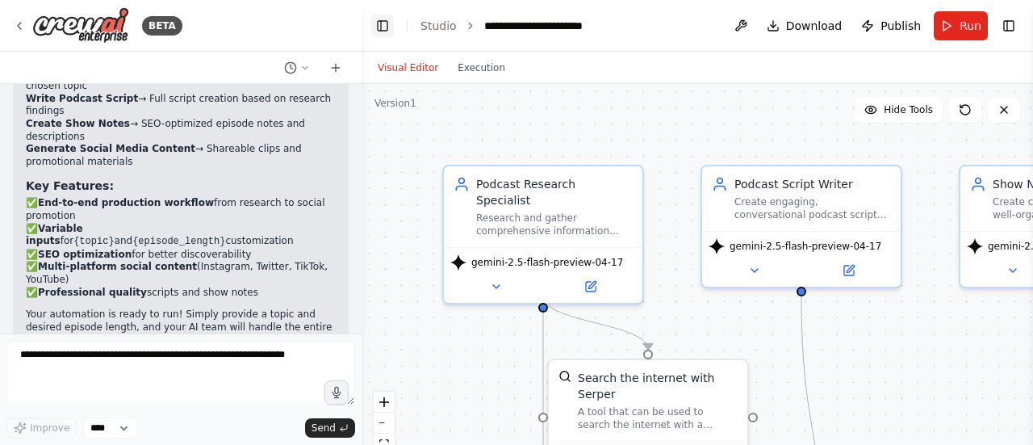
click at [385, 20] on button "Toggle Left Sidebar" at bounding box center [382, 26] width 23 height 23
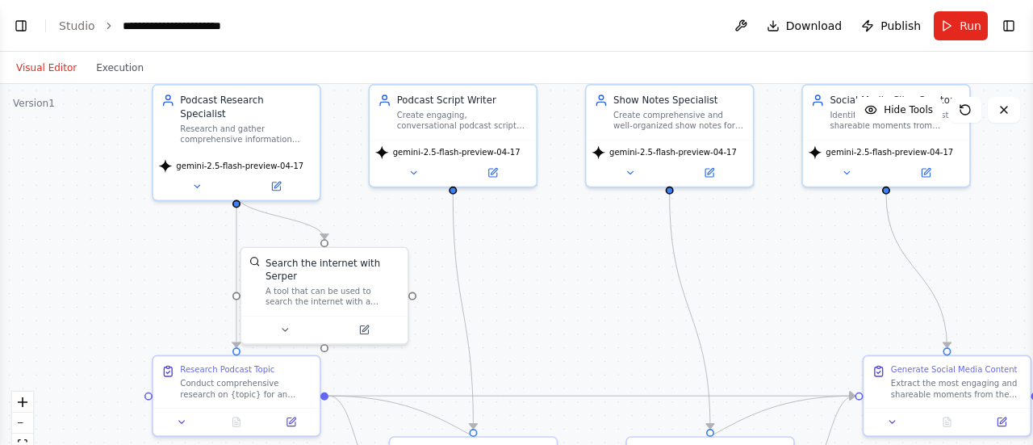
drag, startPoint x: 352, startPoint y: 303, endPoint x: 352, endPoint y: 198, distance: 105.7
click at [352, 198] on div ".deletable-edge-delete-btn { width: 20px; height: 20px; border: 0px solid #ffff…" at bounding box center [516, 286] width 1033 height 404
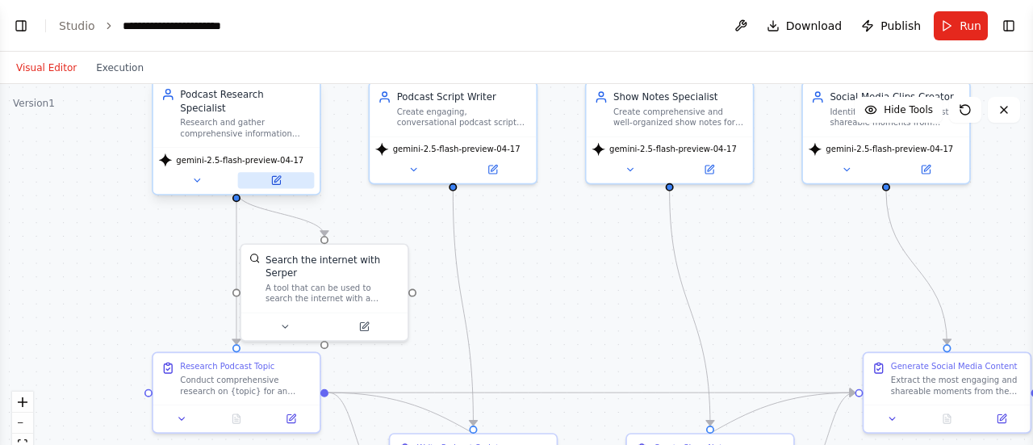
click at [260, 172] on button at bounding box center [276, 180] width 77 height 16
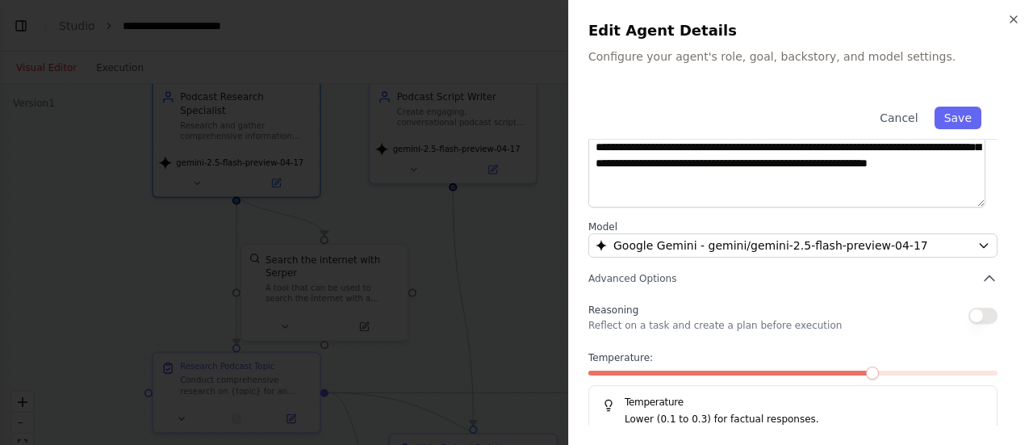
scroll to position [278, 0]
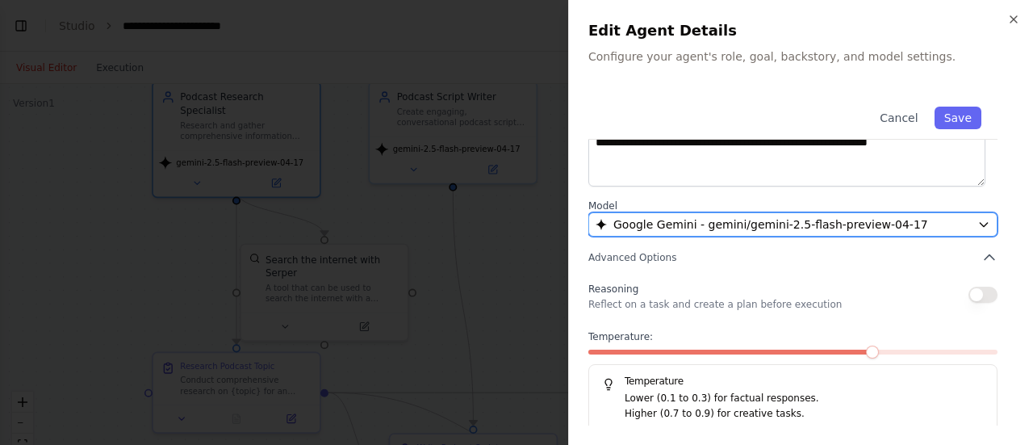
click at [953, 221] on div "Google Gemini - gemini/gemini-2.5-flash-preview-04-17" at bounding box center [783, 224] width 375 height 16
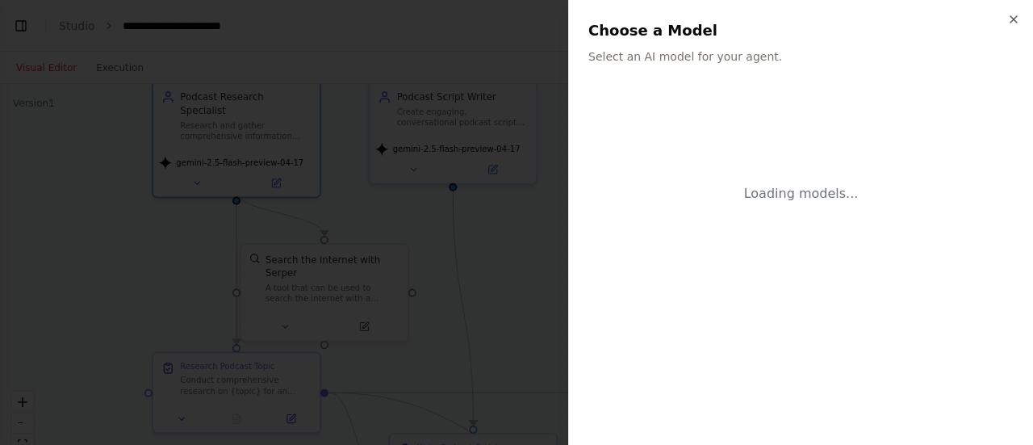
scroll to position [0, 0]
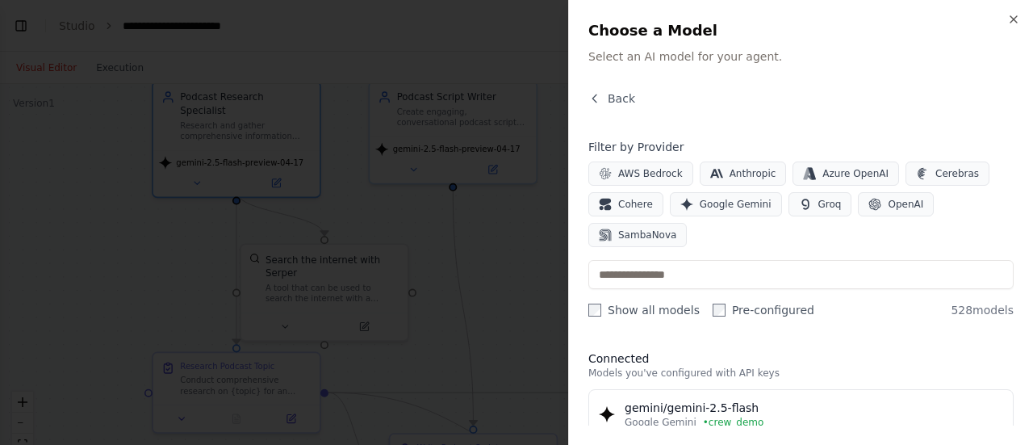
click at [493, 254] on div at bounding box center [516, 222] width 1033 height 445
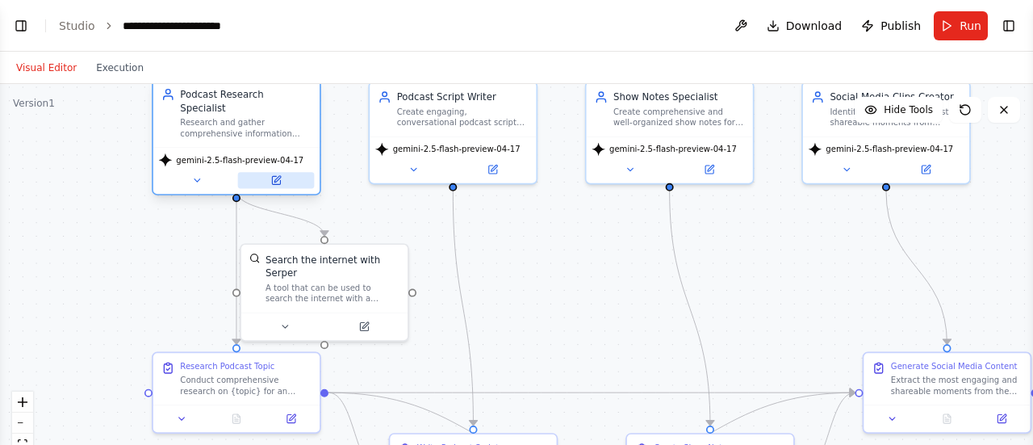
click at [286, 172] on button at bounding box center [276, 180] width 77 height 16
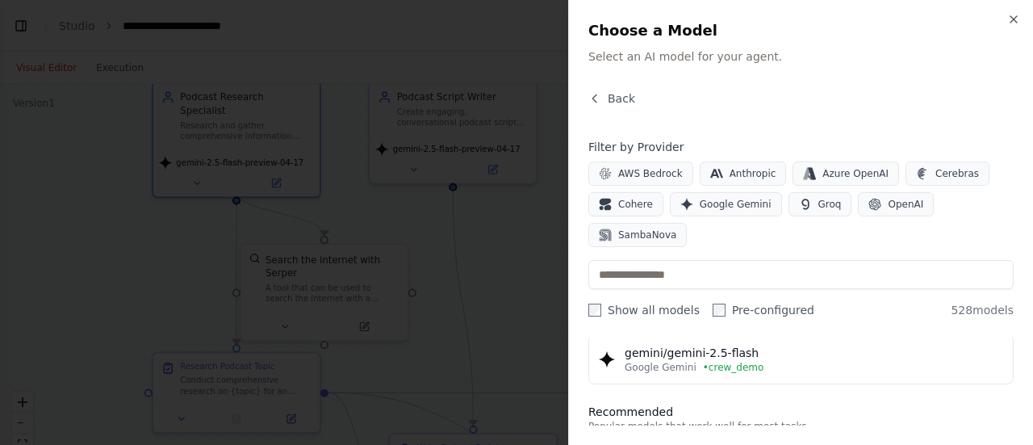
scroll to position [46, 0]
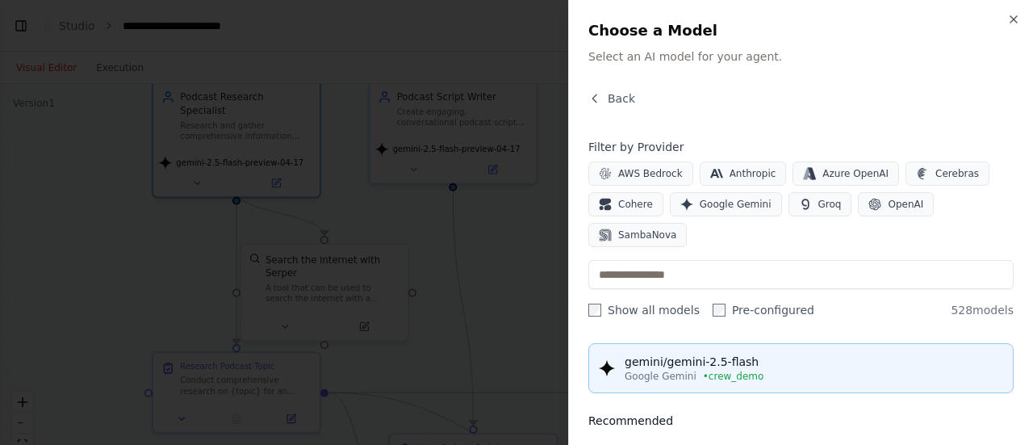
click at [665, 353] on div "gemini/gemini-2.5-flash" at bounding box center [814, 361] width 379 height 16
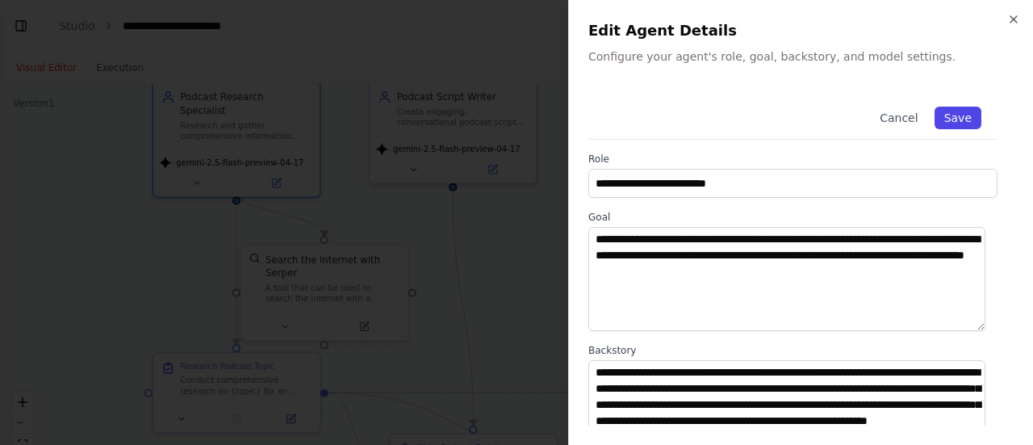
click at [948, 123] on button "Save" at bounding box center [958, 118] width 47 height 23
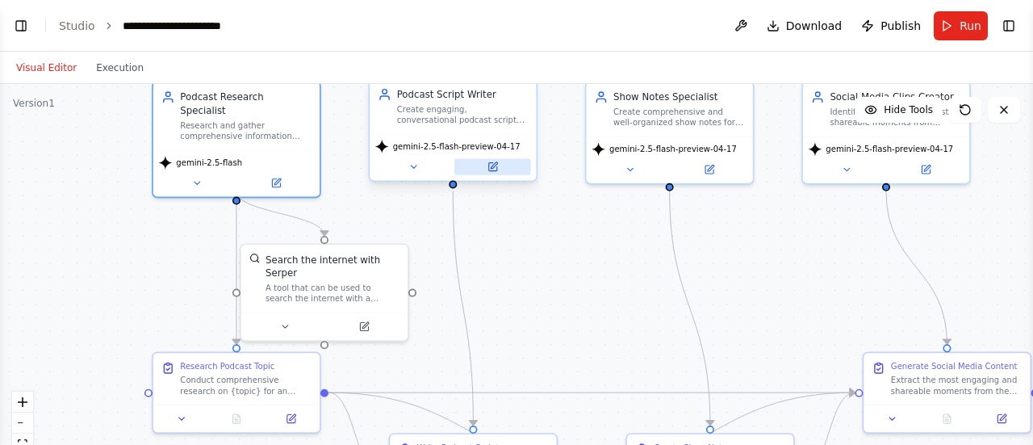
click at [496, 170] on icon at bounding box center [492, 167] width 8 height 8
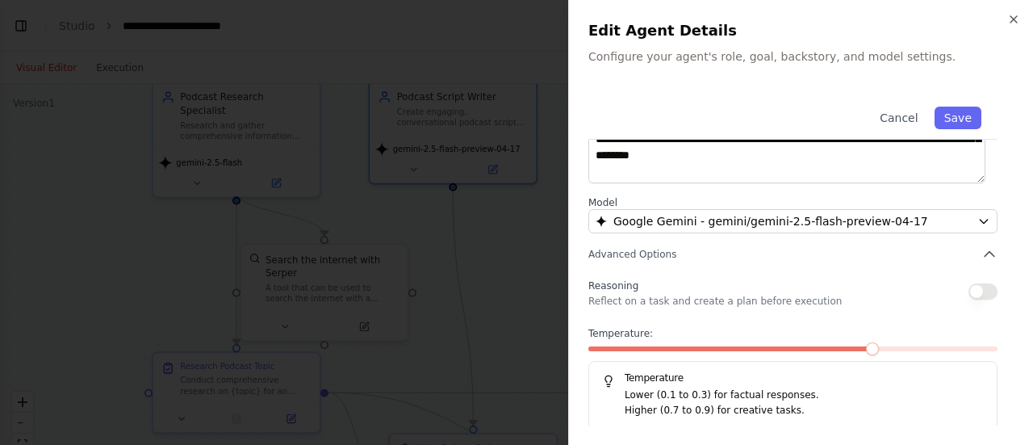
scroll to position [284, 0]
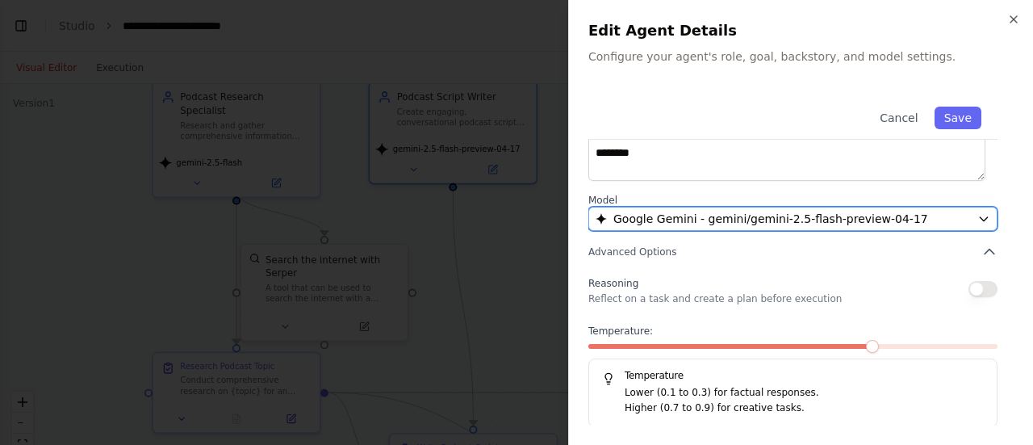
click at [734, 228] on button "Google Gemini - gemini/gemini-2.5-flash-preview-04-17" at bounding box center [792, 219] width 409 height 24
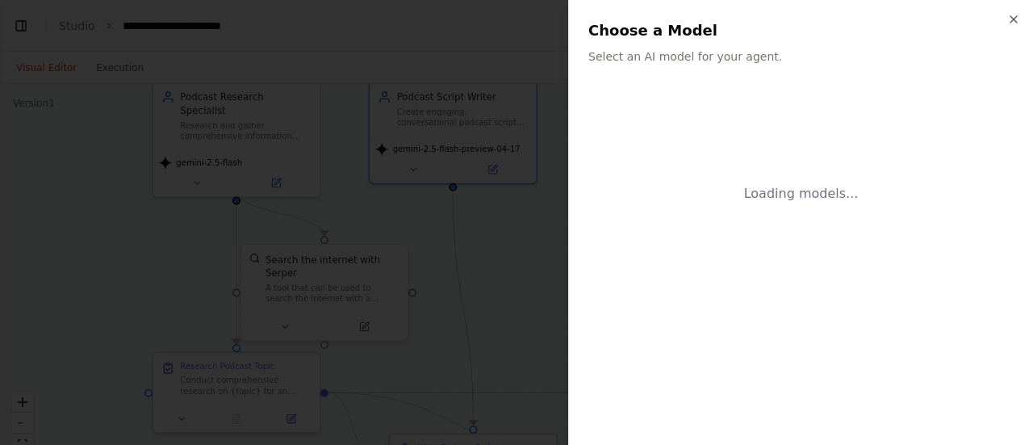
scroll to position [0, 0]
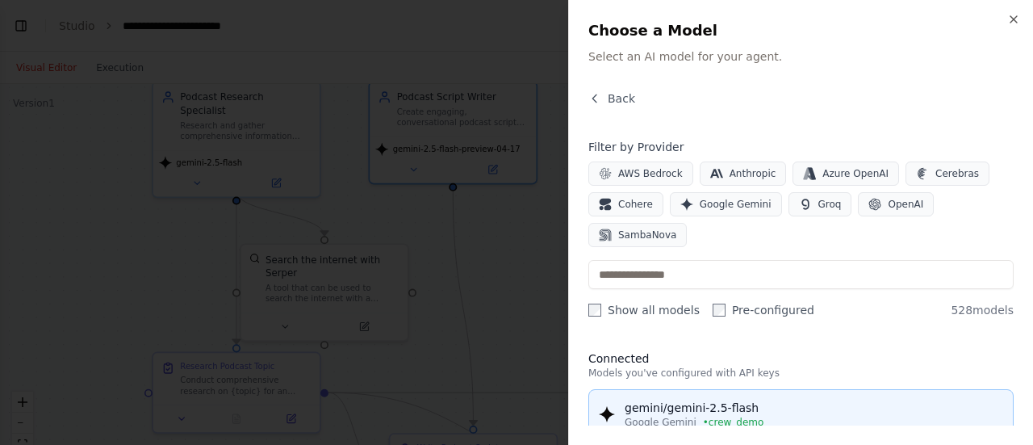
click at [761, 399] on div "gemini/gemini-2.5-flash" at bounding box center [814, 407] width 379 height 16
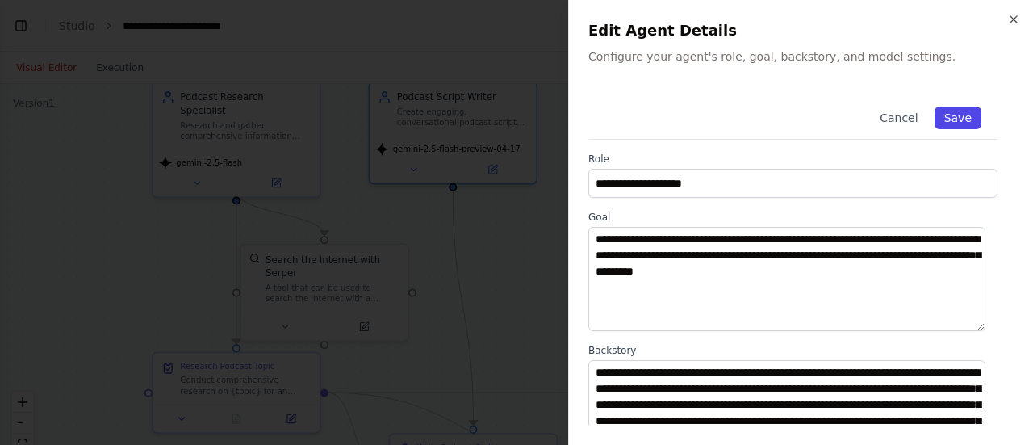
click at [943, 120] on button "Save" at bounding box center [958, 118] width 47 height 23
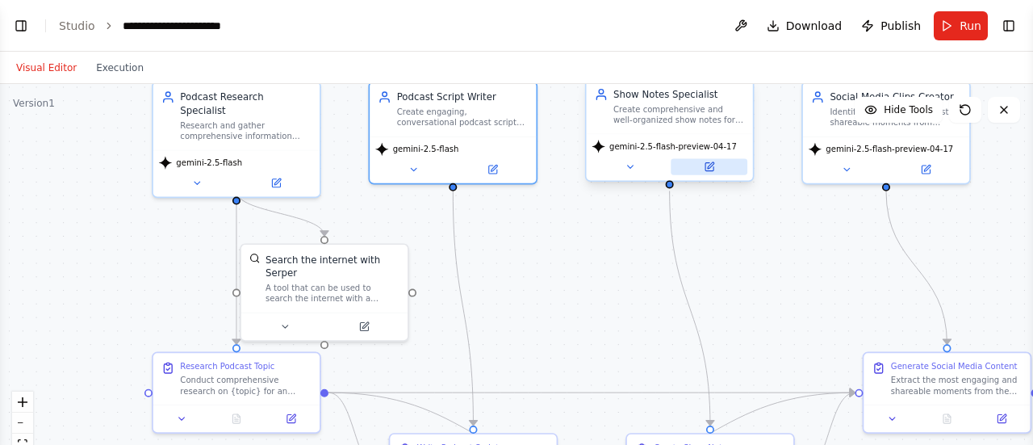
click at [713, 172] on icon at bounding box center [709, 166] width 10 height 10
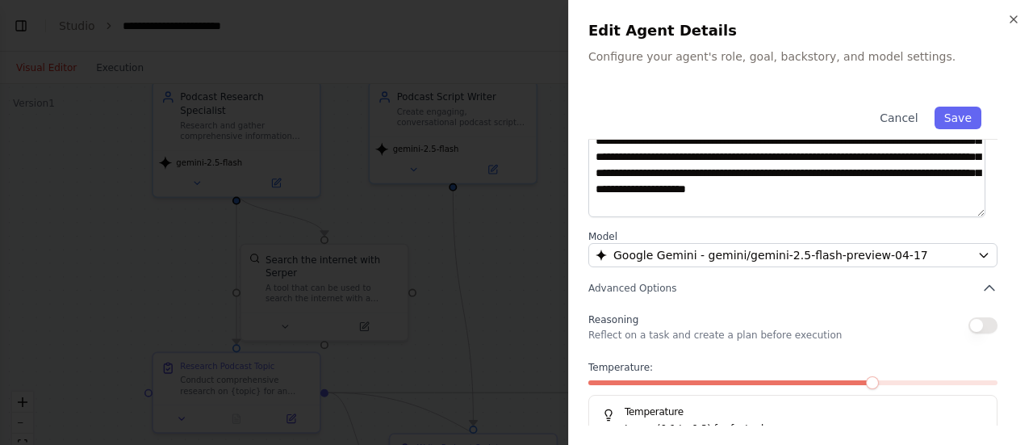
scroll to position [284, 0]
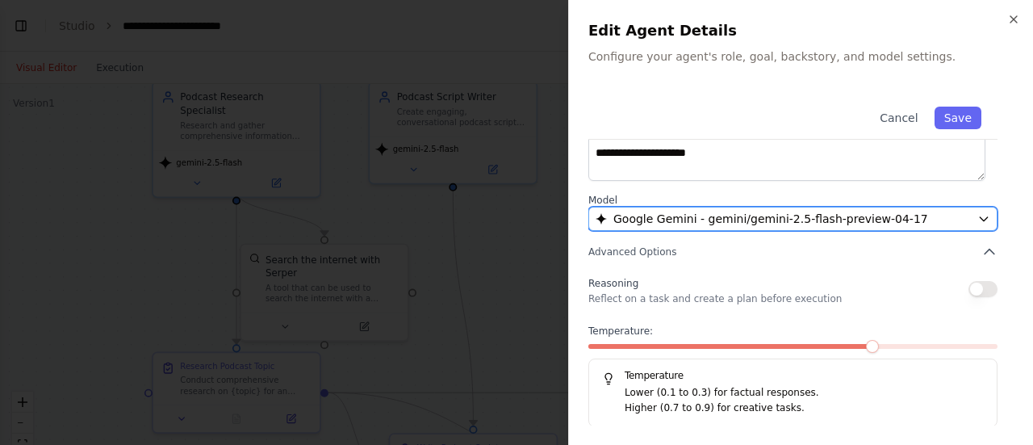
click at [834, 225] on span "Google Gemini - gemini/gemini-2.5-flash-preview-04-17" at bounding box center [770, 219] width 315 height 16
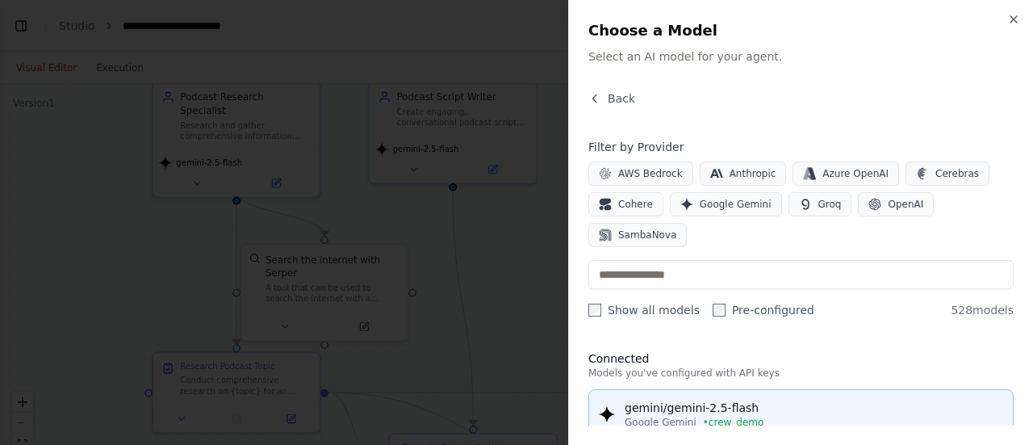
click at [742, 416] on span "• crew_demo" at bounding box center [733, 422] width 61 height 13
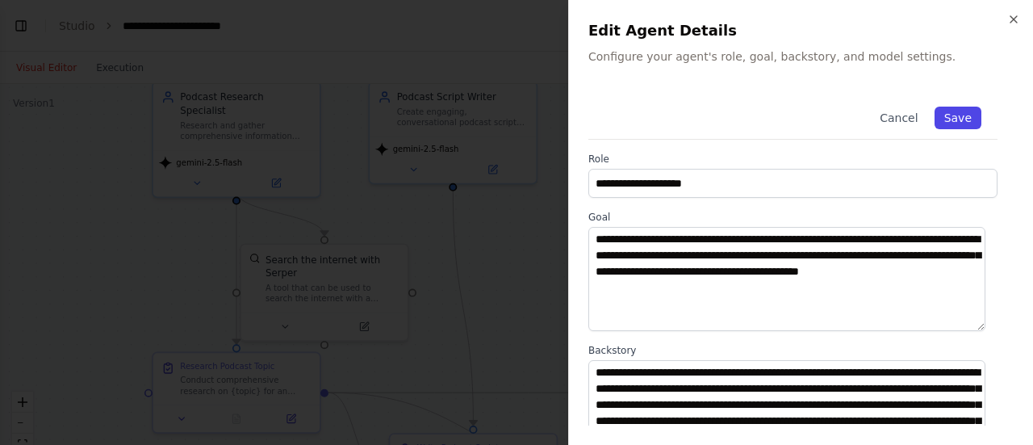
click at [948, 123] on button "Save" at bounding box center [958, 118] width 47 height 23
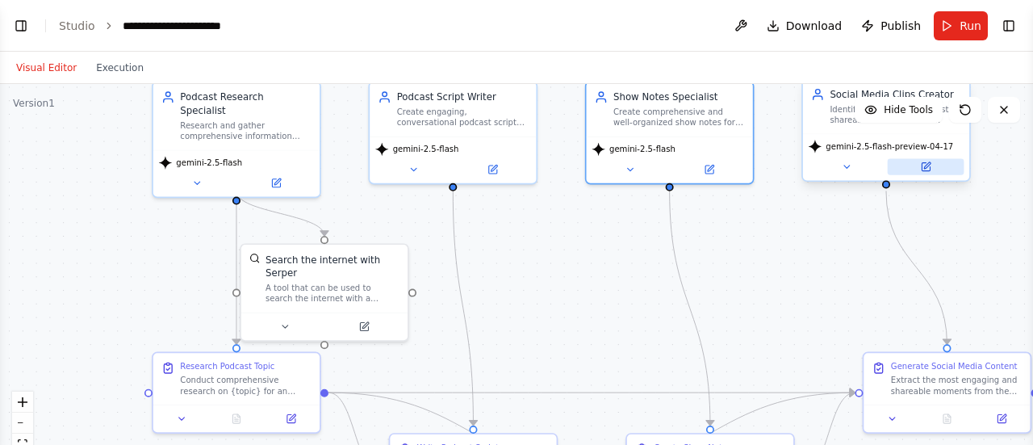
click at [920, 168] on icon at bounding box center [925, 166] width 10 height 10
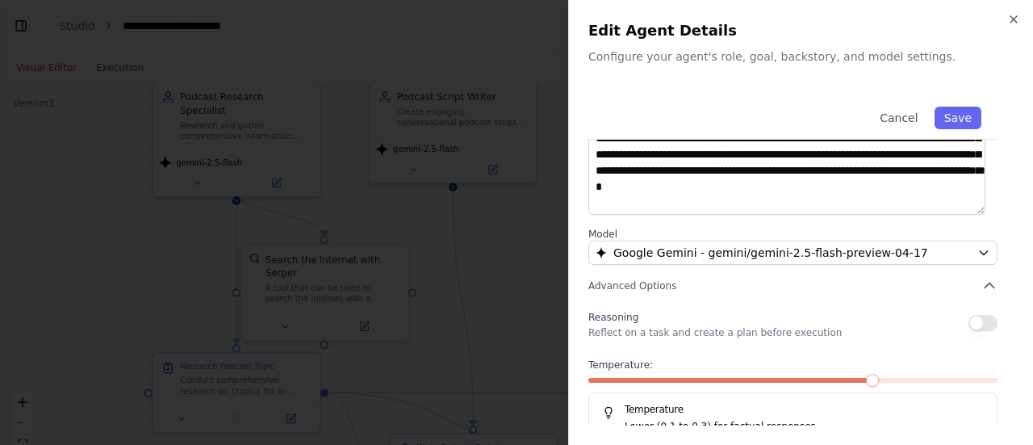
scroll to position [284, 0]
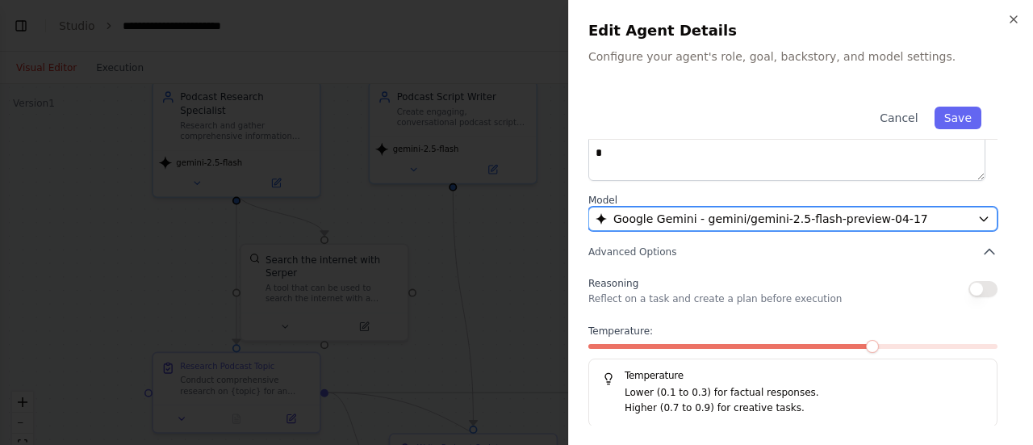
click at [888, 217] on span "Google Gemini - gemini/gemini-2.5-flash-preview-04-17" at bounding box center [770, 219] width 315 height 16
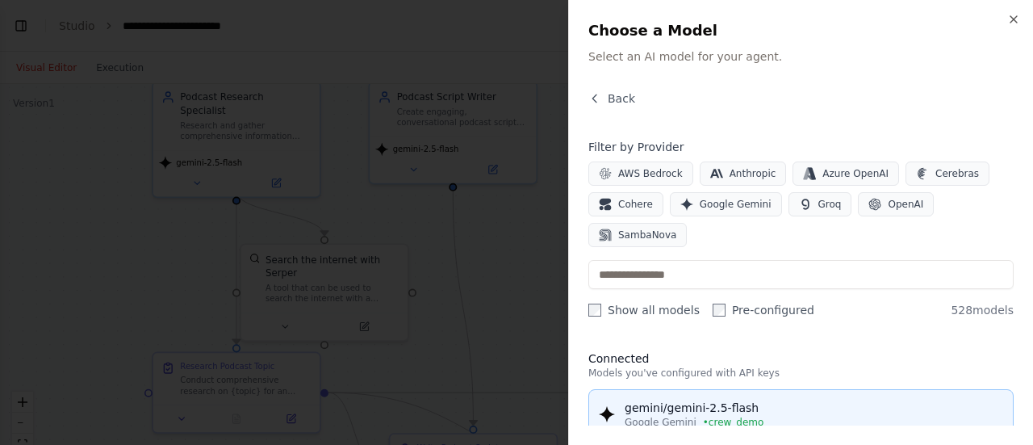
click at [767, 416] on div "Google Gemini • crew_demo" at bounding box center [814, 422] width 379 height 13
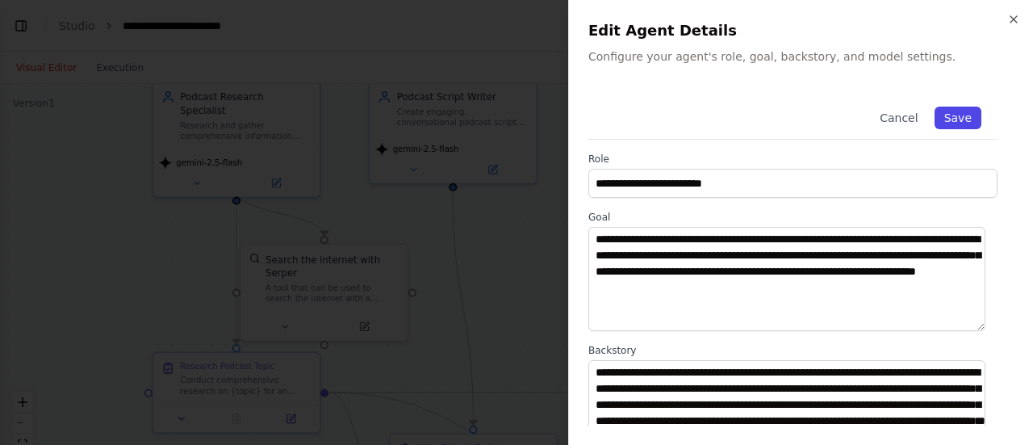
click at [935, 111] on button "Save" at bounding box center [958, 118] width 47 height 23
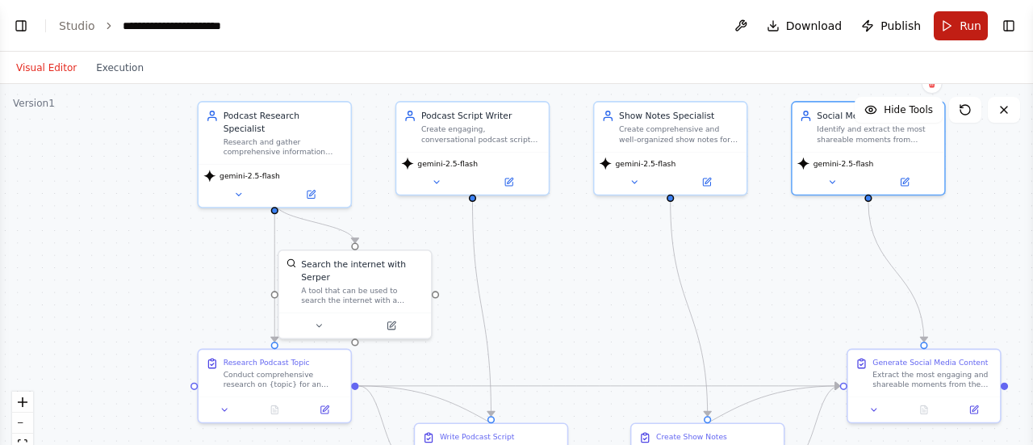
click at [946, 29] on button "Run" at bounding box center [961, 25] width 54 height 29
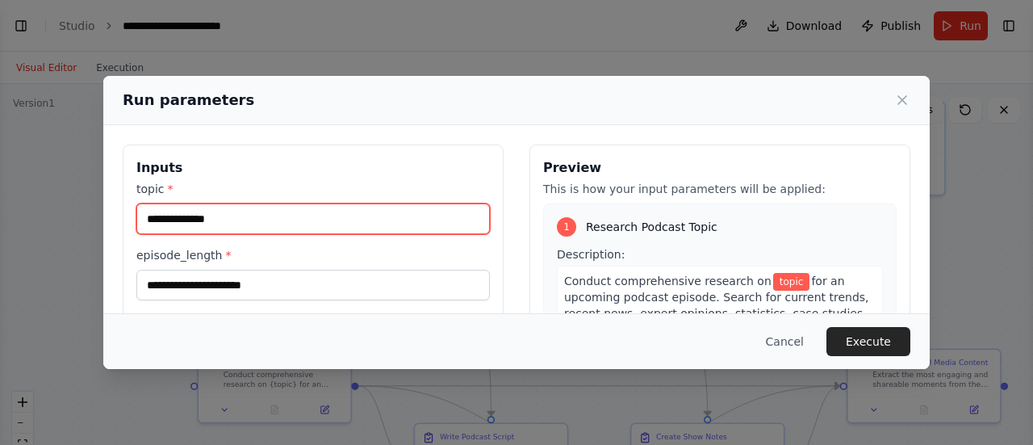
click at [282, 222] on input "topic *" at bounding box center [312, 218] width 353 height 31
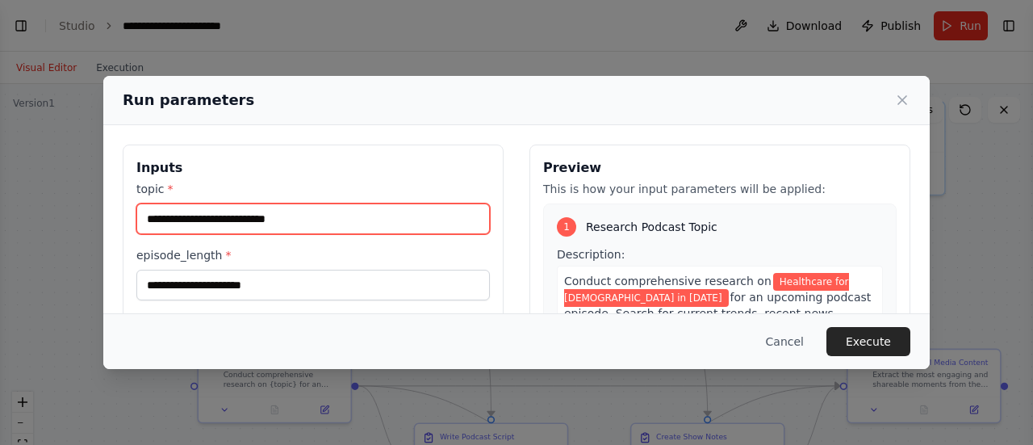
type input "**********"
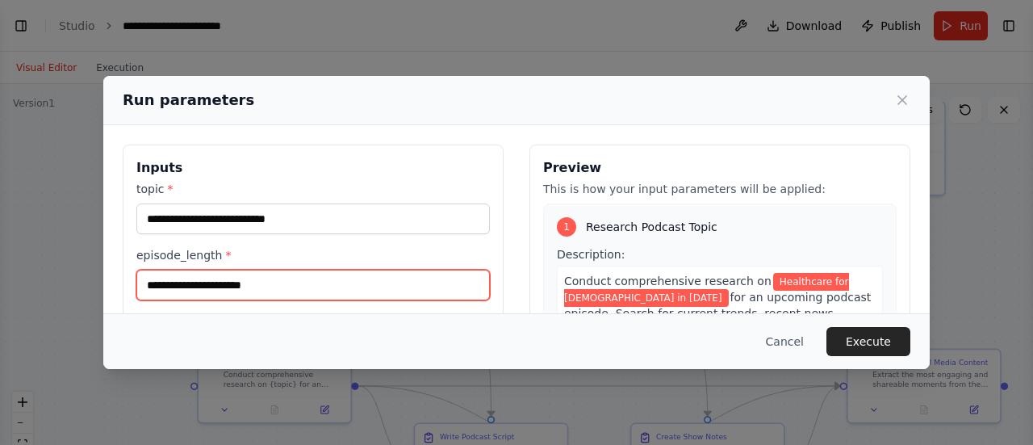
click at [259, 295] on input "episode_length *" at bounding box center [312, 285] width 353 height 31
type input "*"
type input "**"
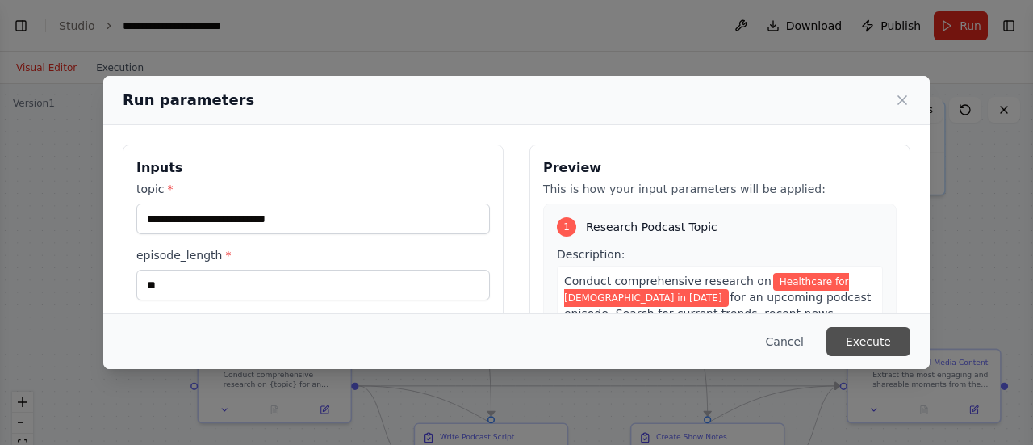
click at [862, 344] on button "Execute" at bounding box center [868, 341] width 84 height 29
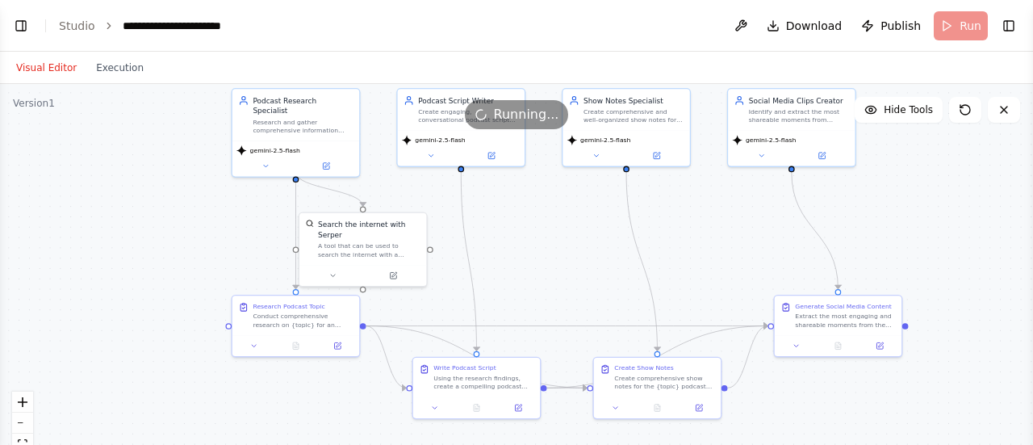
drag, startPoint x: 609, startPoint y: 301, endPoint x: 575, endPoint y: 255, distance: 57.1
click at [575, 255] on div ".deletable-edge-delete-btn { width: 20px; height: 20px; border: 0px solid #ffff…" at bounding box center [516, 286] width 1033 height 404
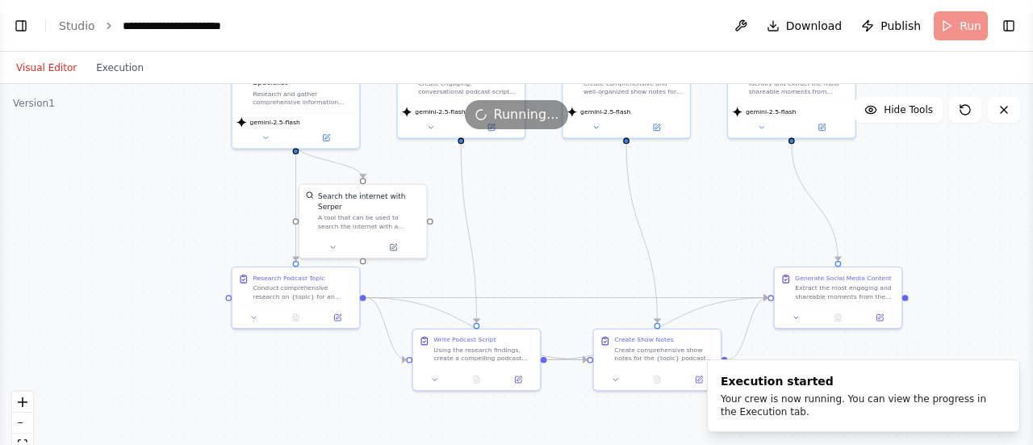
drag, startPoint x: 575, startPoint y: 255, endPoint x: 565, endPoint y: 241, distance: 16.8
click at [565, 241] on div ".deletable-edge-delete-btn { width: 20px; height: 20px; border: 0px solid #ffff…" at bounding box center [516, 286] width 1033 height 404
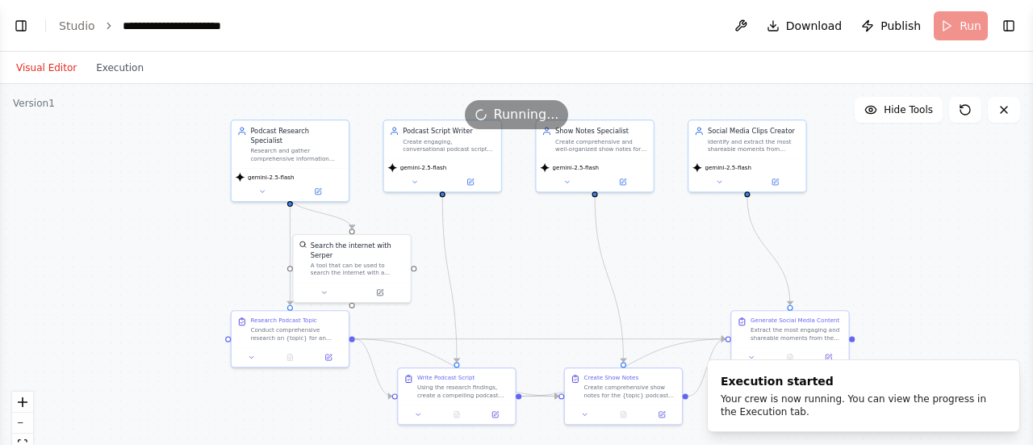
drag, startPoint x: 565, startPoint y: 241, endPoint x: 546, endPoint y: 274, distance: 37.6
click at [546, 274] on div ".deletable-edge-delete-btn { width: 20px; height: 20px; border: 0px solid #ffff…" at bounding box center [516, 286] width 1033 height 404
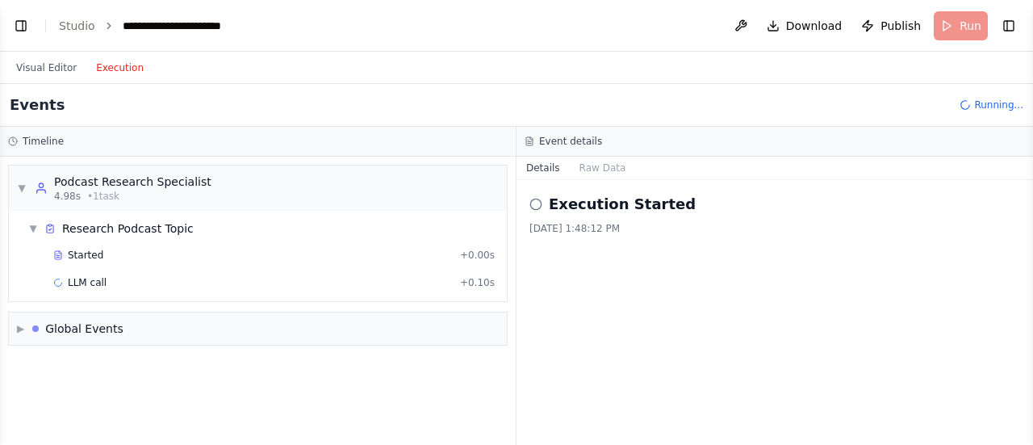
click at [112, 72] on button "Execution" at bounding box center [119, 67] width 67 height 19
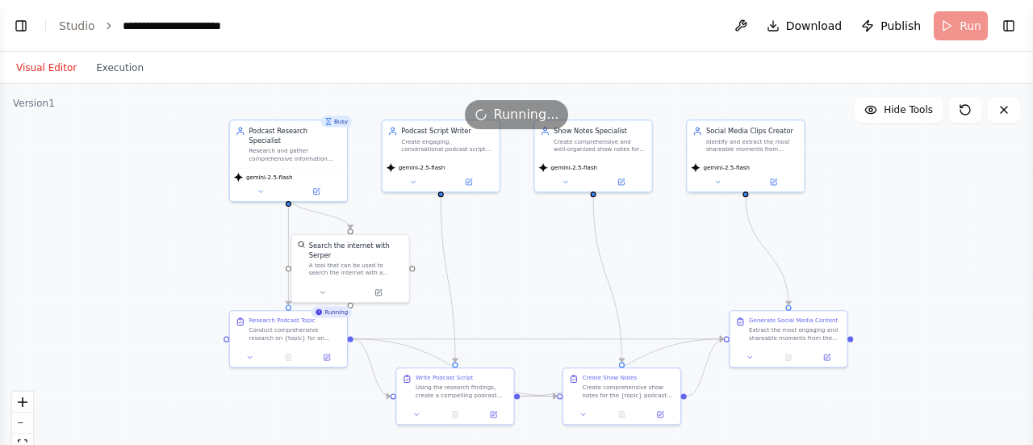
click at [53, 69] on button "Visual Editor" at bounding box center [46, 67] width 80 height 19
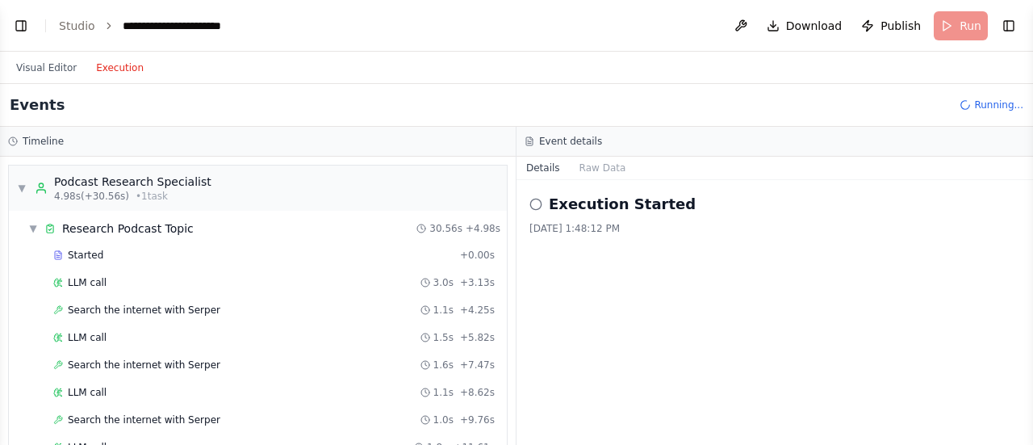
click at [107, 65] on button "Execution" at bounding box center [119, 67] width 67 height 19
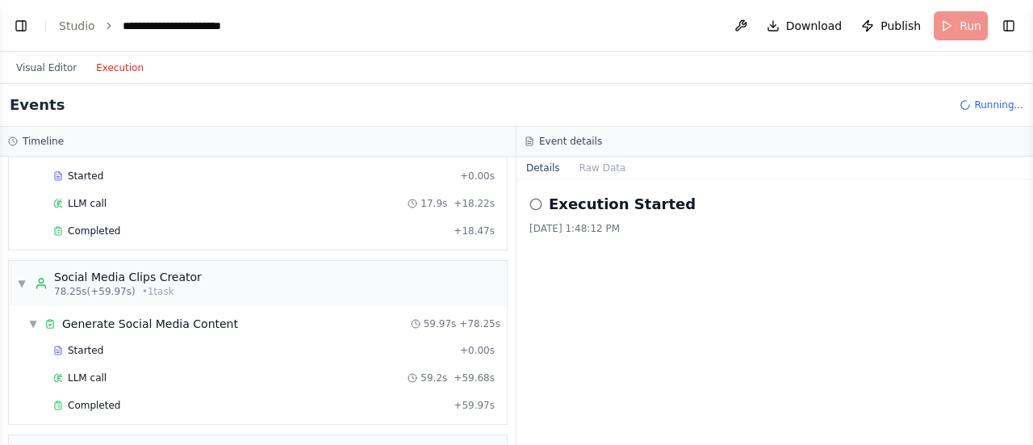
scroll to position [674, 0]
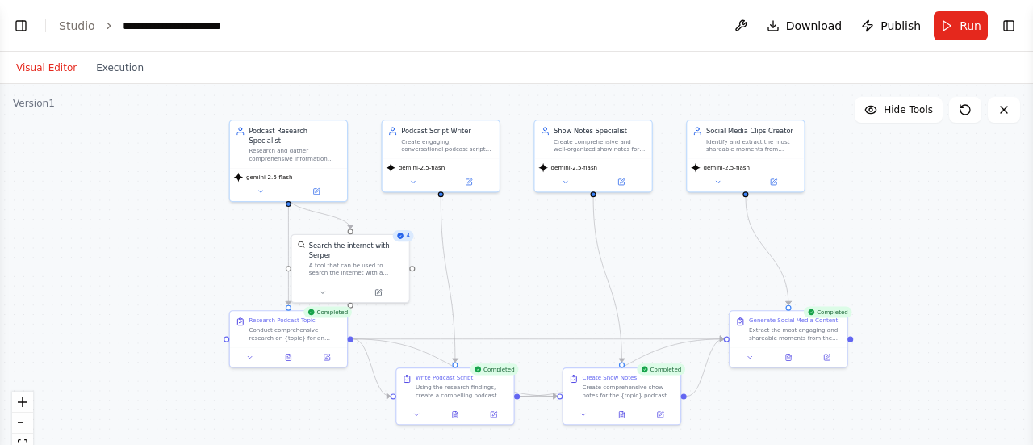
click at [53, 67] on button "Visual Editor" at bounding box center [46, 67] width 80 height 19
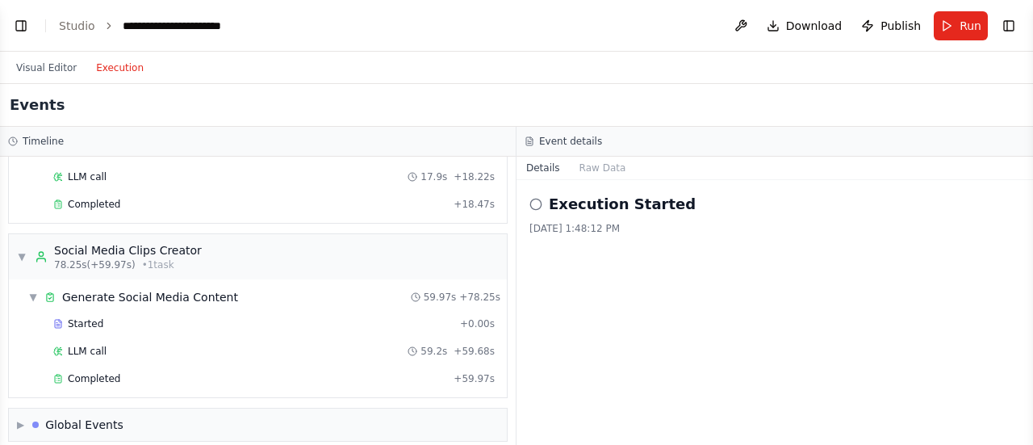
click at [119, 72] on button "Execution" at bounding box center [119, 67] width 67 height 19
click at [166, 408] on div "▶ Global Events" at bounding box center [258, 424] width 498 height 32
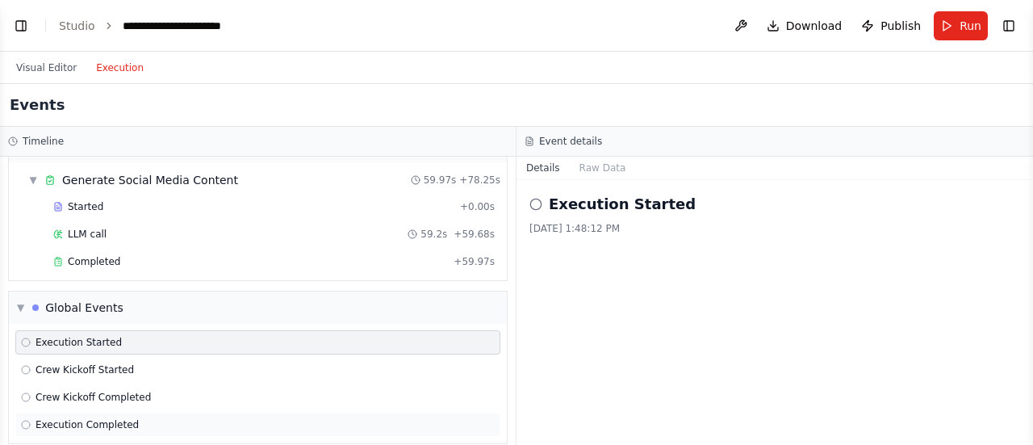
click at [78, 418] on span "Execution Completed" at bounding box center [87, 424] width 103 height 13
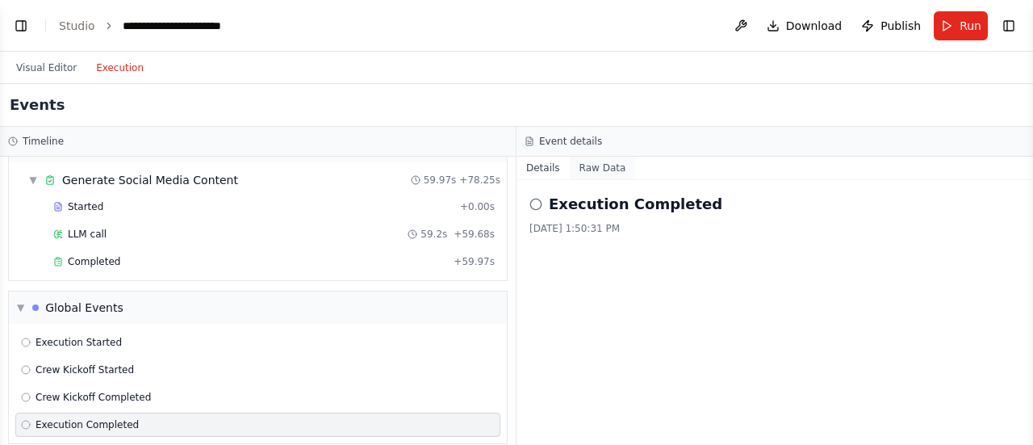
click at [595, 169] on button "Raw Data" at bounding box center [603, 168] width 66 height 23
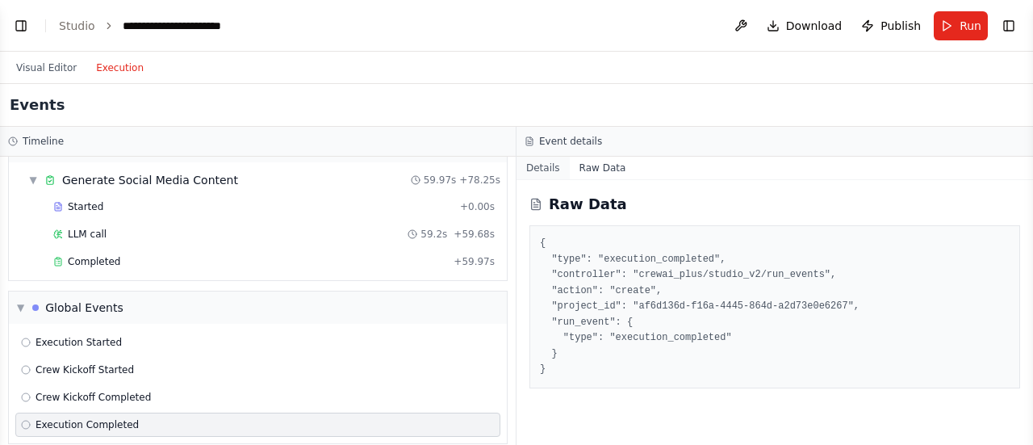
click at [545, 169] on button "Details" at bounding box center [543, 168] width 53 height 23
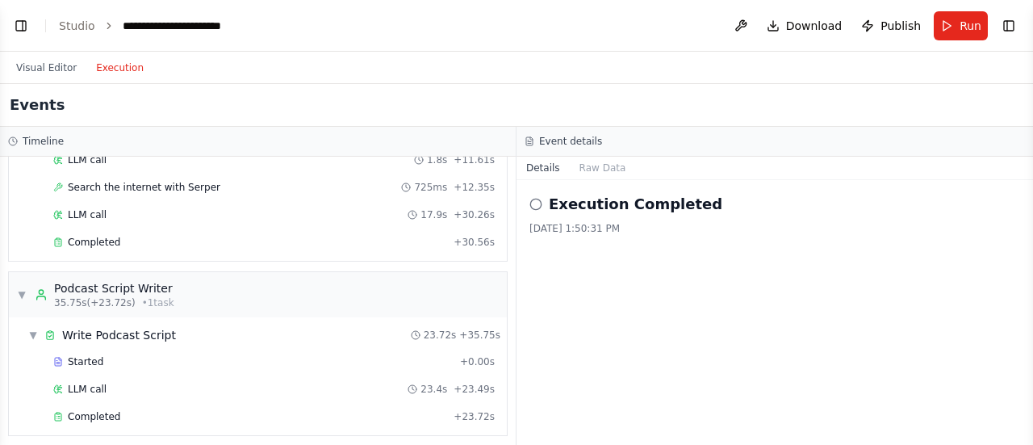
scroll to position [286, 0]
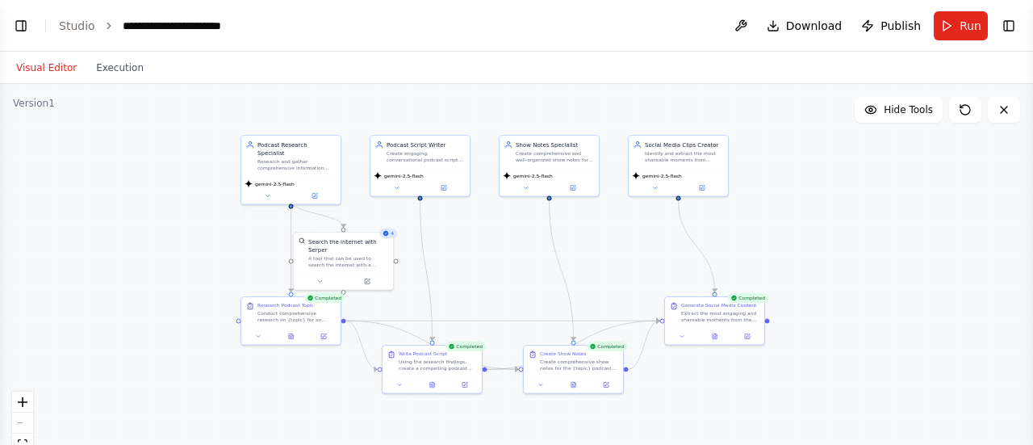
click at [54, 70] on button "Visual Editor" at bounding box center [46, 67] width 80 height 19
click at [115, 78] on div "Visual Editor Execution" at bounding box center [79, 68] width 147 height 32
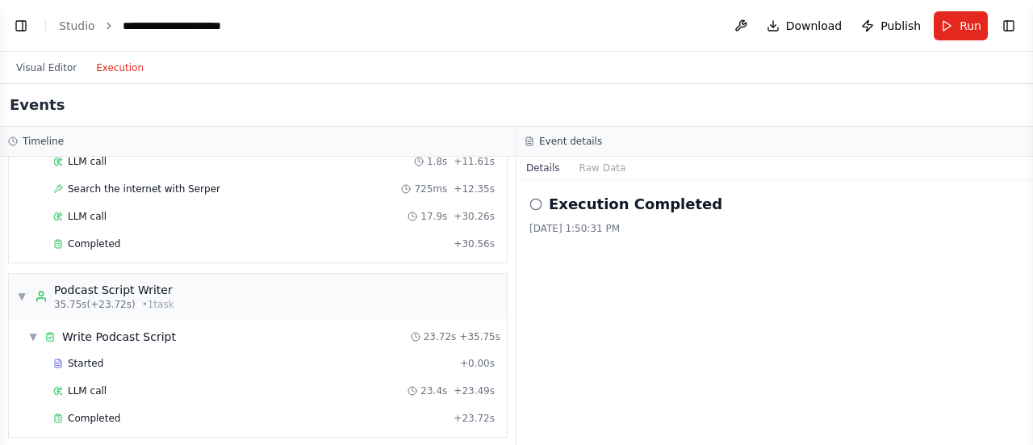
click at [115, 75] on button "Execution" at bounding box center [119, 67] width 67 height 19
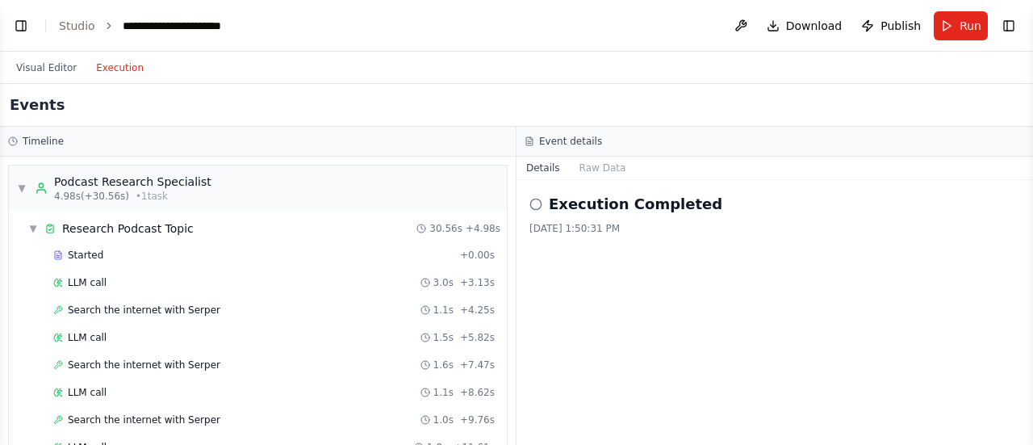
click at [537, 204] on icon at bounding box center [535, 204] width 13 height 13
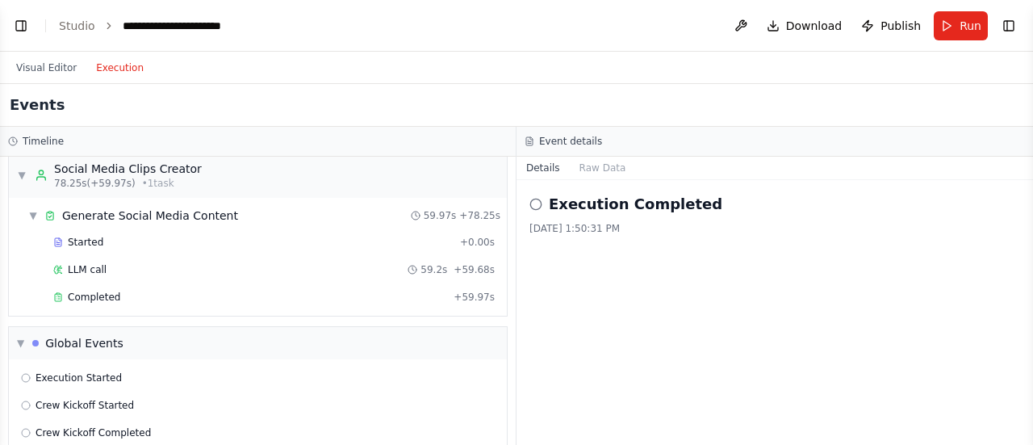
scroll to position [791, 0]
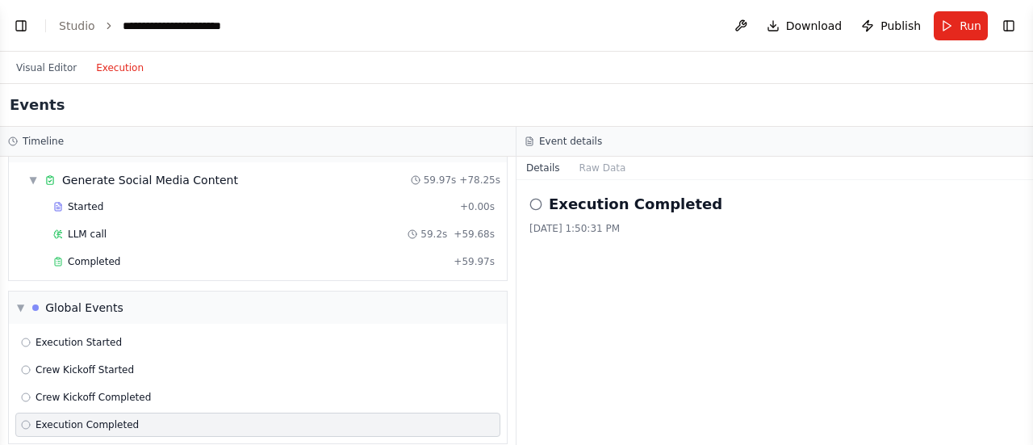
click at [334, 324] on div "Execution Started Crew Kickoff Started Crew Kickoff Completed Execution Complet…" at bounding box center [258, 383] width 498 height 119
click at [98, 255] on span "Completed" at bounding box center [94, 261] width 52 height 13
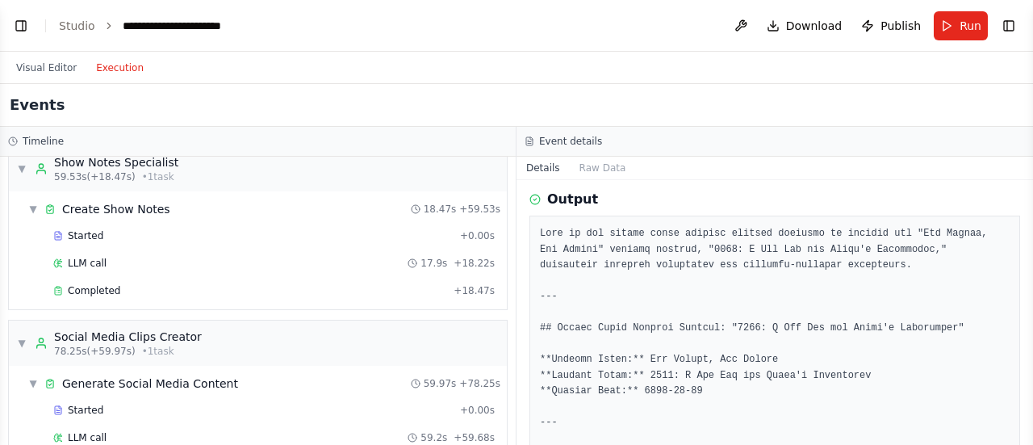
scroll to position [586, 0]
click at [215, 280] on div "Completed + 18.47s" at bounding box center [274, 292] width 453 height 24
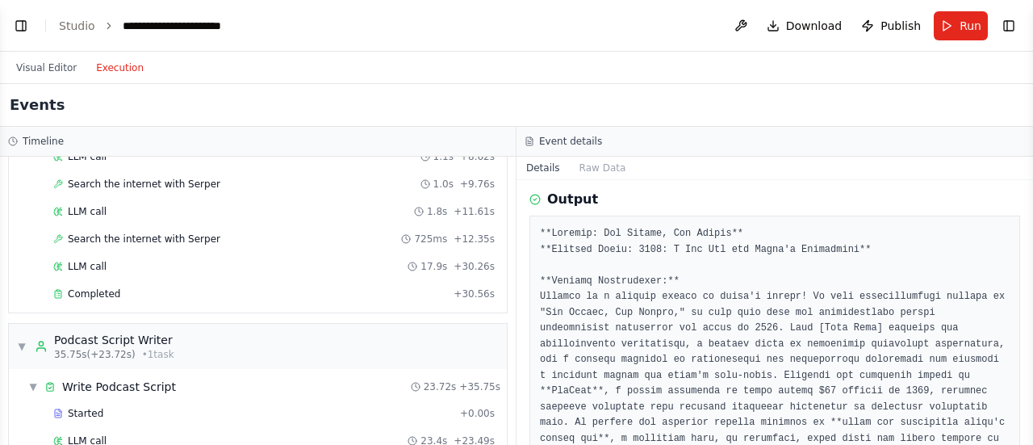
scroll to position [236, 0]
click at [115, 288] on div "Completed" at bounding box center [250, 292] width 394 height 13
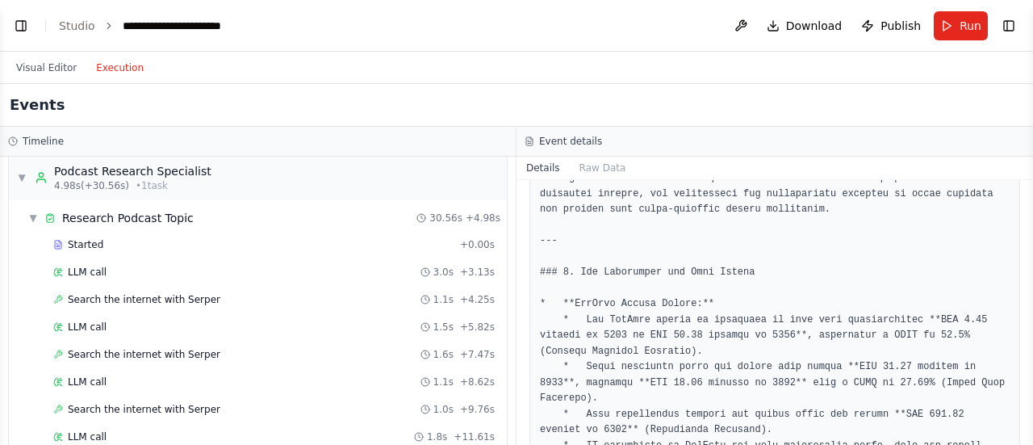
scroll to position [0, 0]
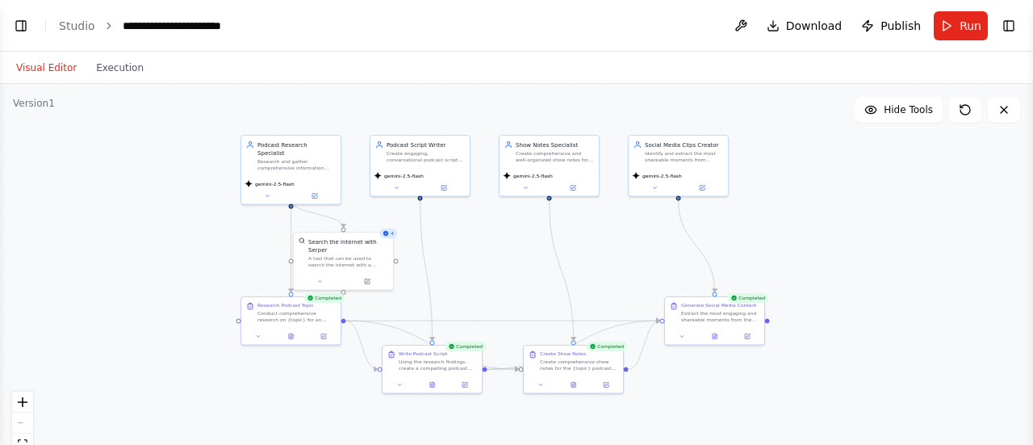
click at [61, 72] on button "Visual Editor" at bounding box center [46, 67] width 80 height 19
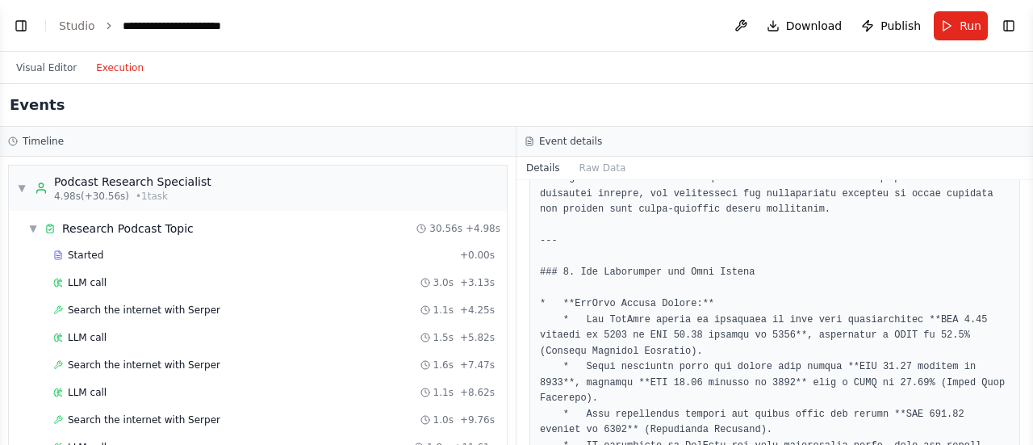
click at [108, 67] on button "Execution" at bounding box center [119, 67] width 67 height 19
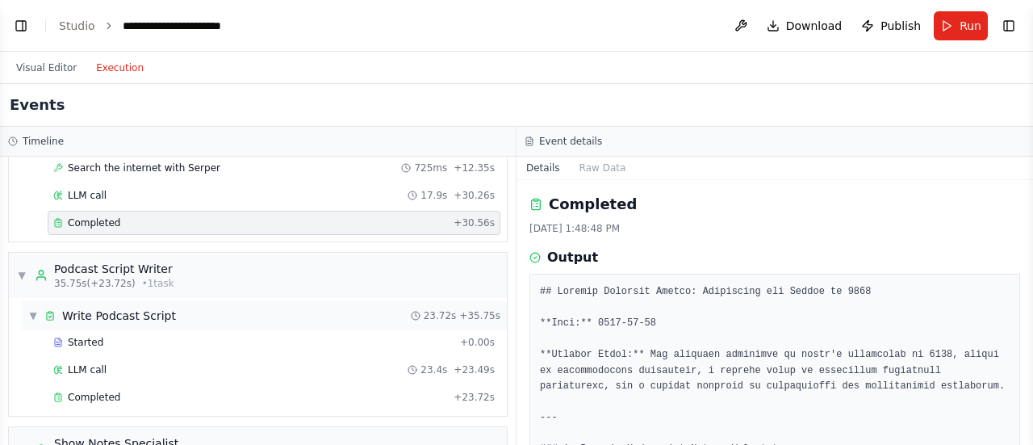
scroll to position [791, 0]
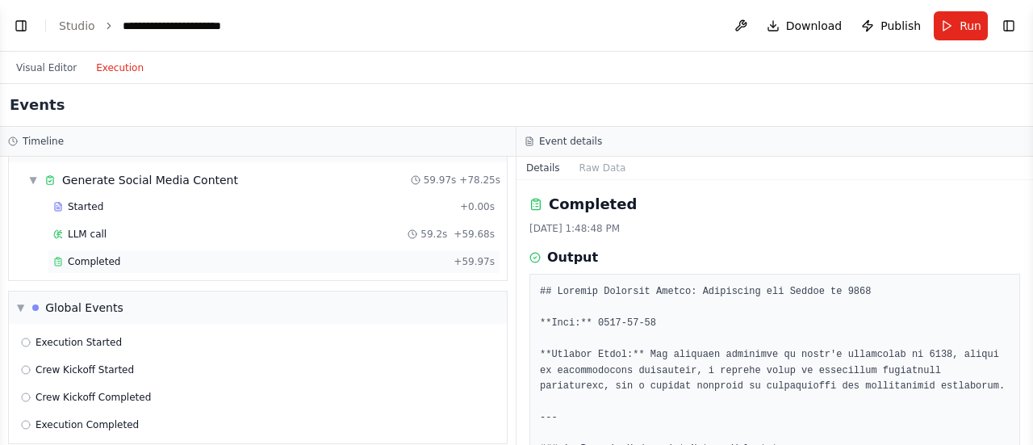
click at [226, 255] on div "Completed" at bounding box center [250, 261] width 394 height 13
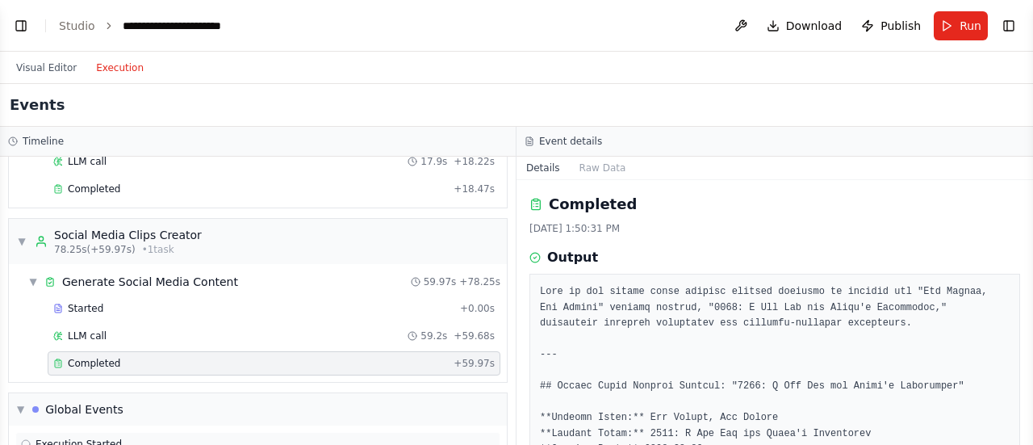
scroll to position [684, 0]
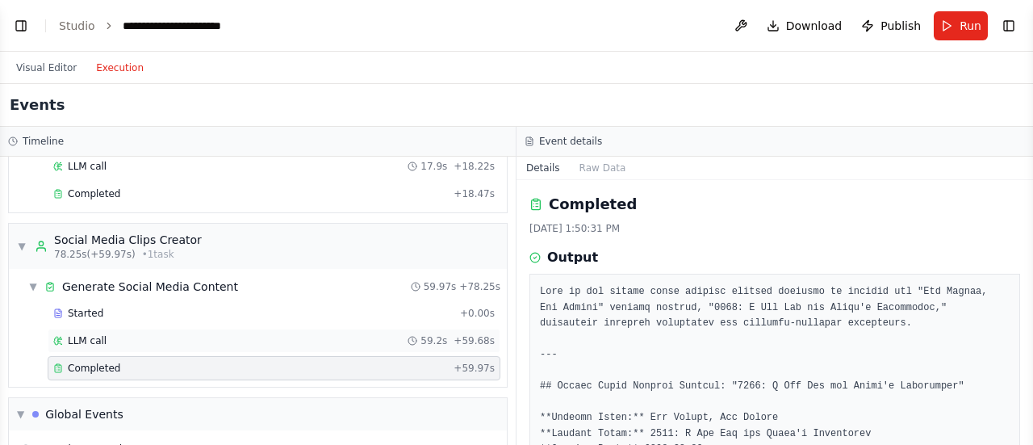
click at [353, 334] on div "LLM call 59.2s + 59.68s" at bounding box center [273, 340] width 441 height 13
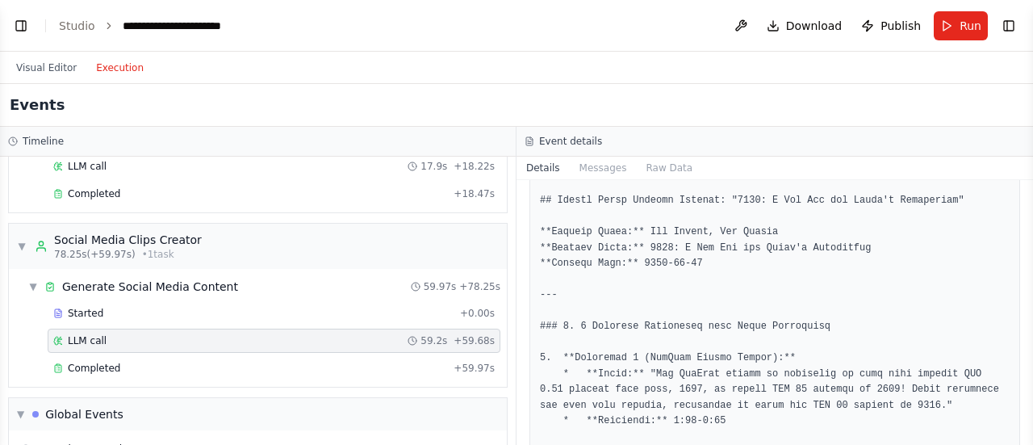
scroll to position [218, 0]
click at [255, 363] on div "Completed + 59.97s" at bounding box center [274, 368] width 453 height 24
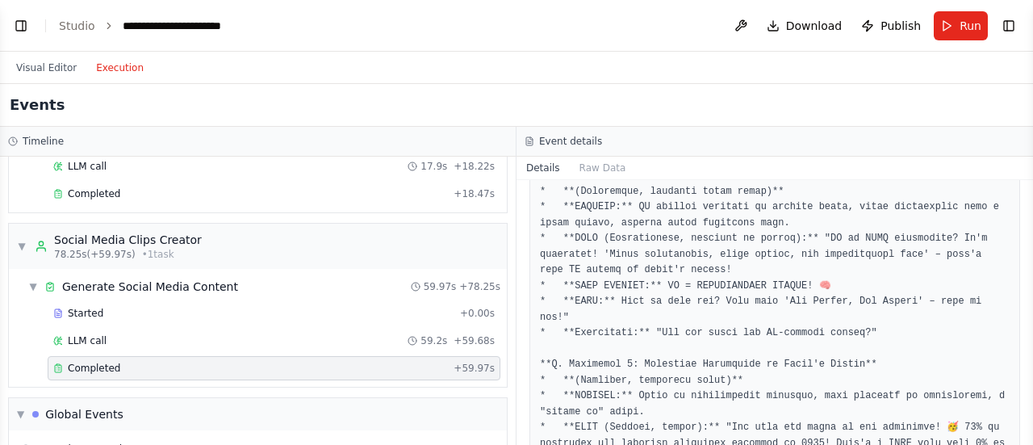
scroll to position [4728, 0]
